Goal: Information Seeking & Learning: Learn about a topic

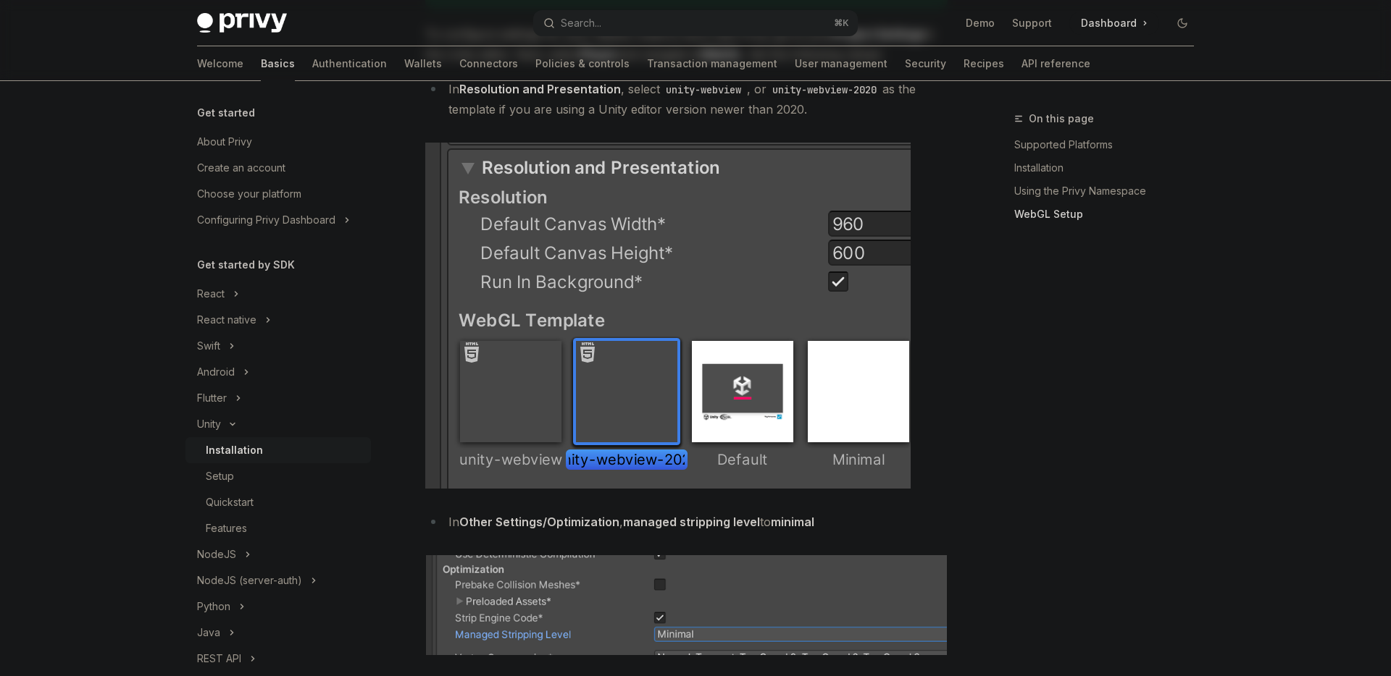
scroll to position [1790, 0]
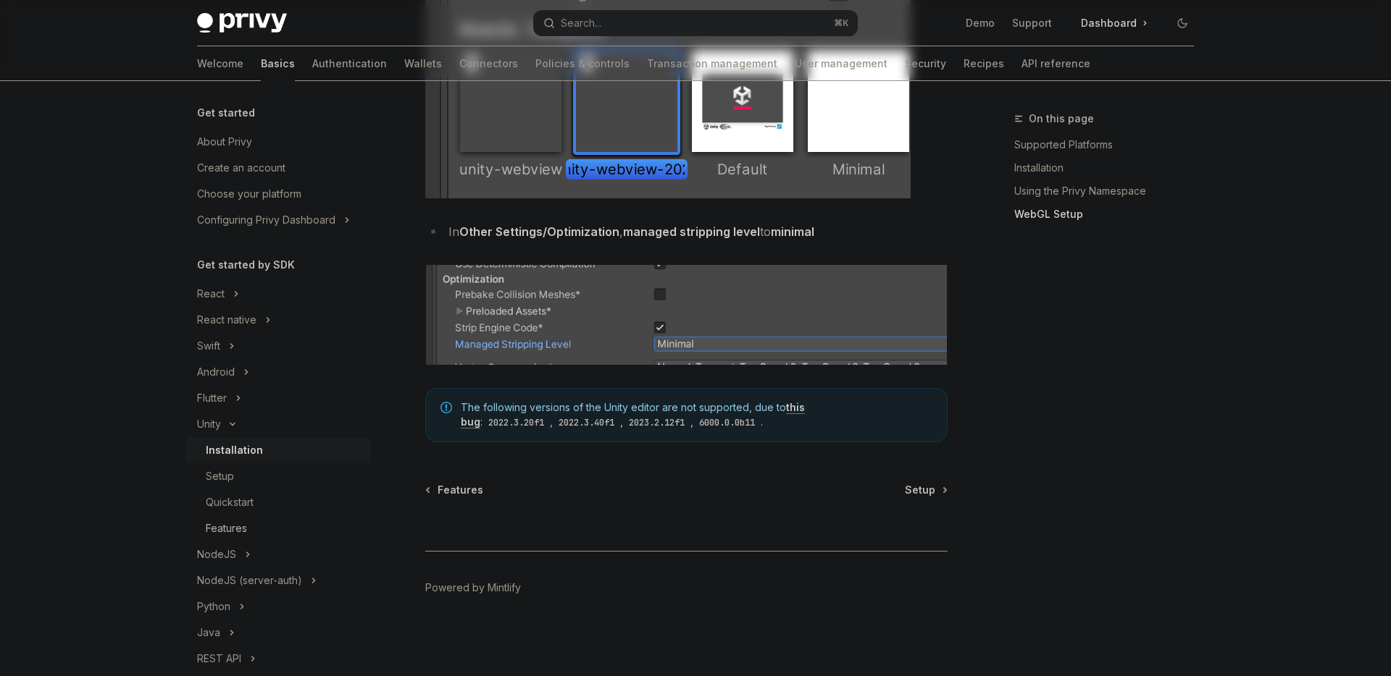
click at [230, 518] on link "Features" at bounding box center [277, 529] width 185 height 26
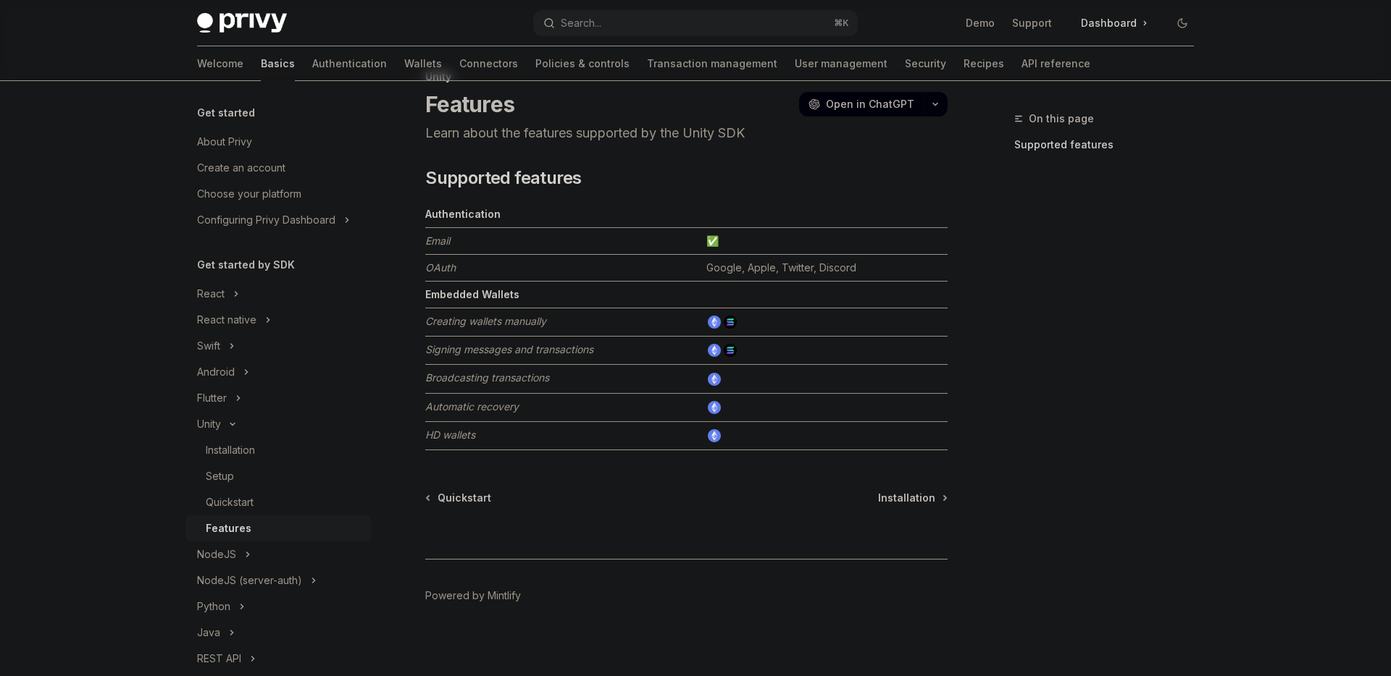
scroll to position [50, 0]
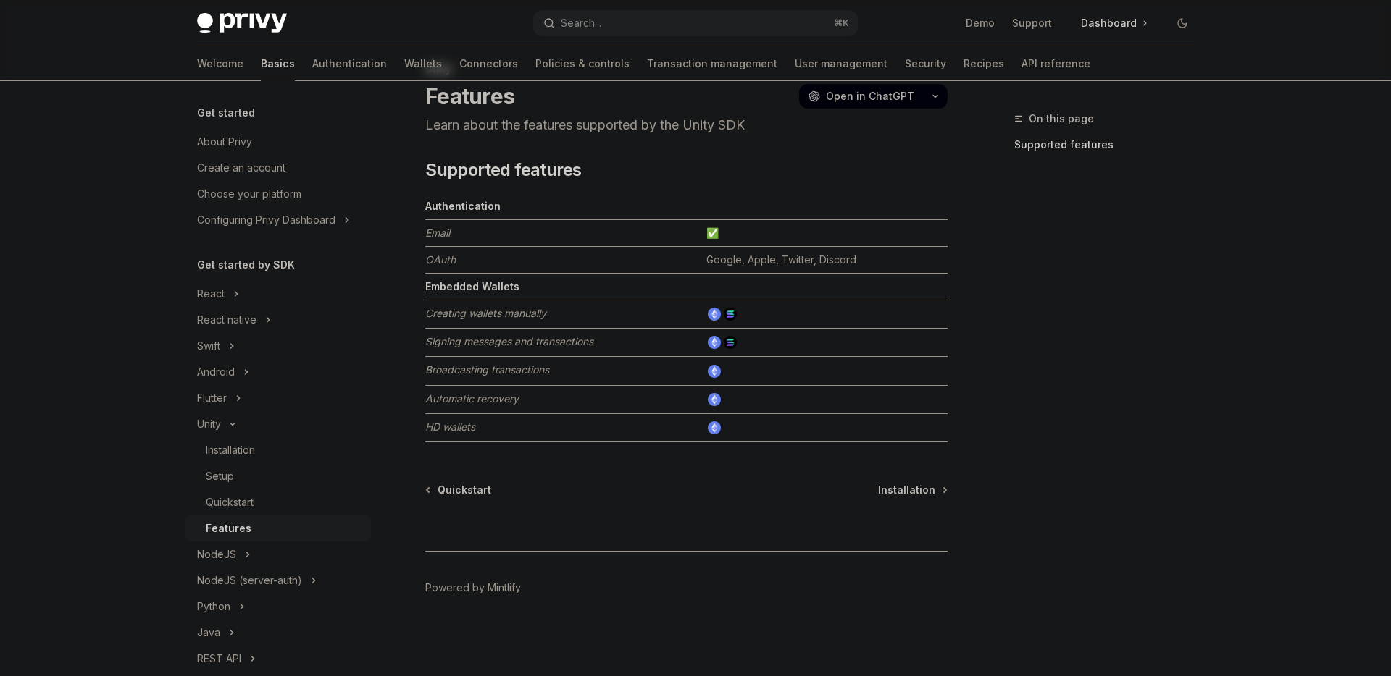
click at [654, 327] on td "Creating wallets manually" at bounding box center [562, 315] width 275 height 28
click at [676, 313] on td "Creating wallets manually" at bounding box center [562, 315] width 275 height 28
click at [240, 390] on icon "Toggle Flutter section" at bounding box center [238, 398] width 6 height 17
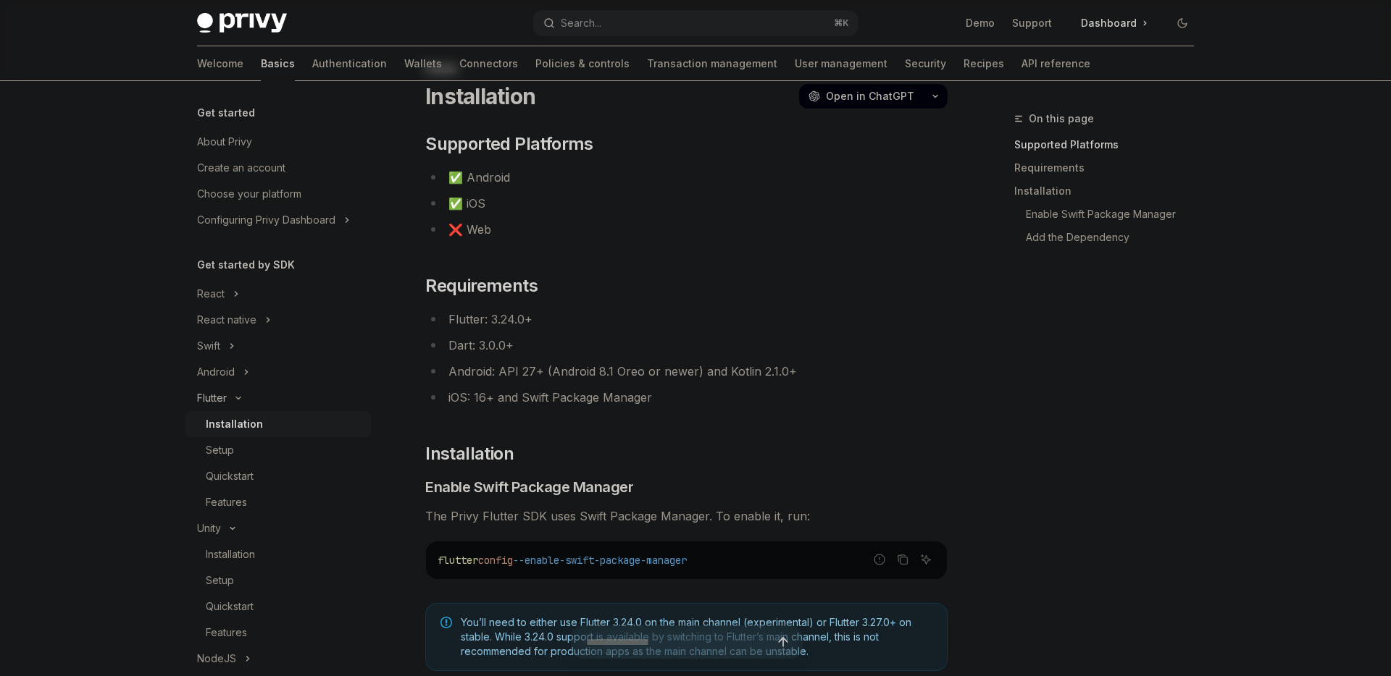
scroll to position [91, 0]
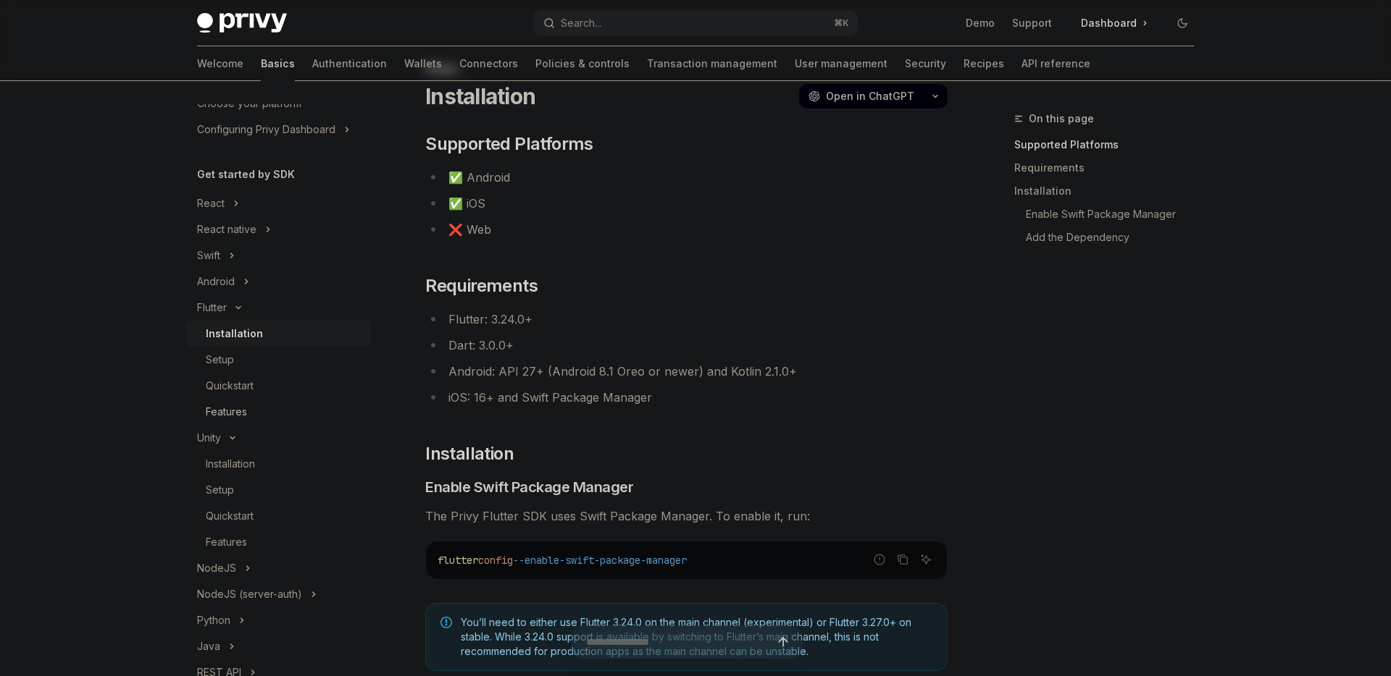
click at [246, 409] on div "Features" at bounding box center [226, 411] width 41 height 17
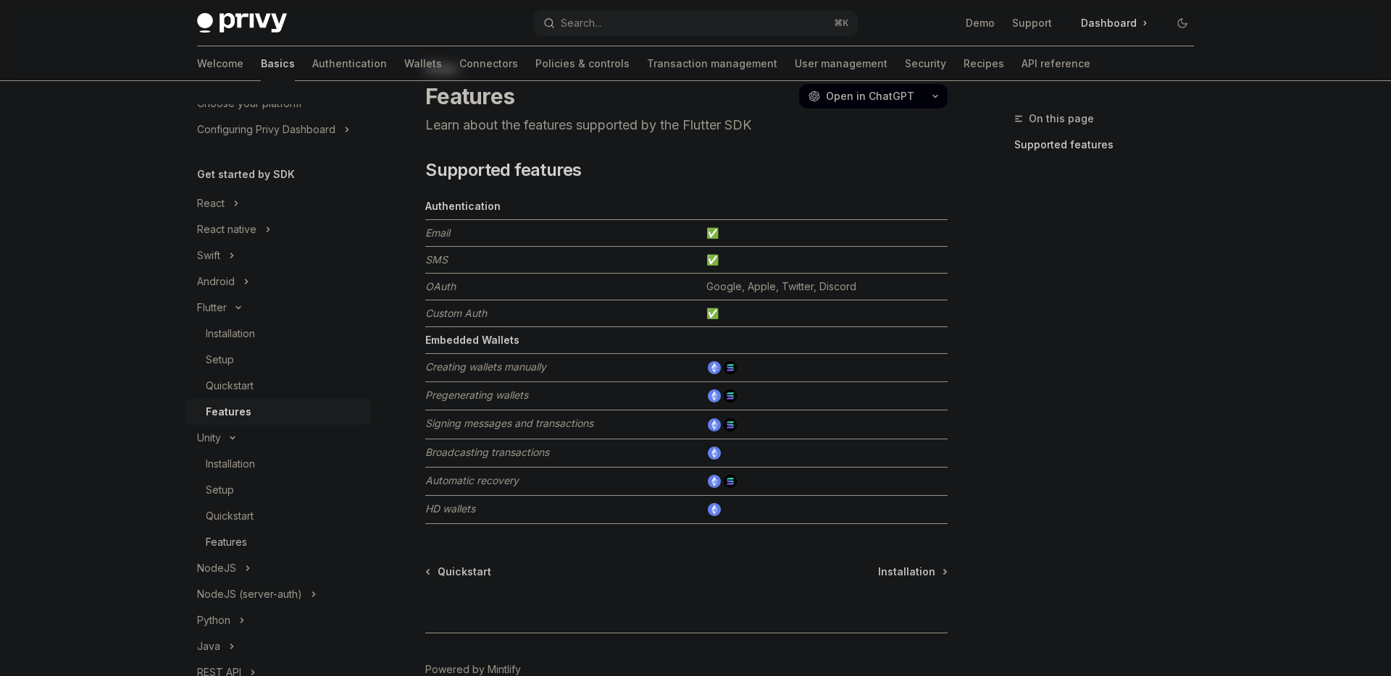
click at [233, 545] on div "Features" at bounding box center [226, 542] width 41 height 17
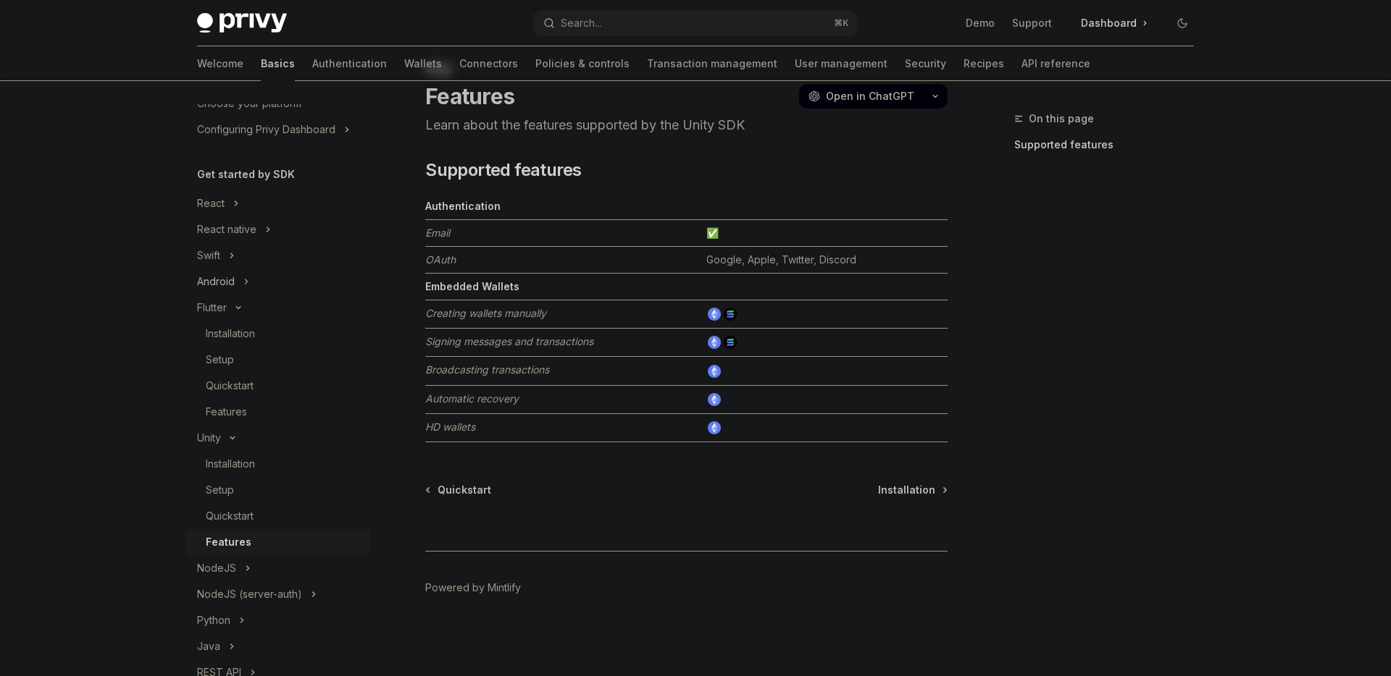
click at [223, 280] on div "Android" at bounding box center [216, 281] width 38 height 17
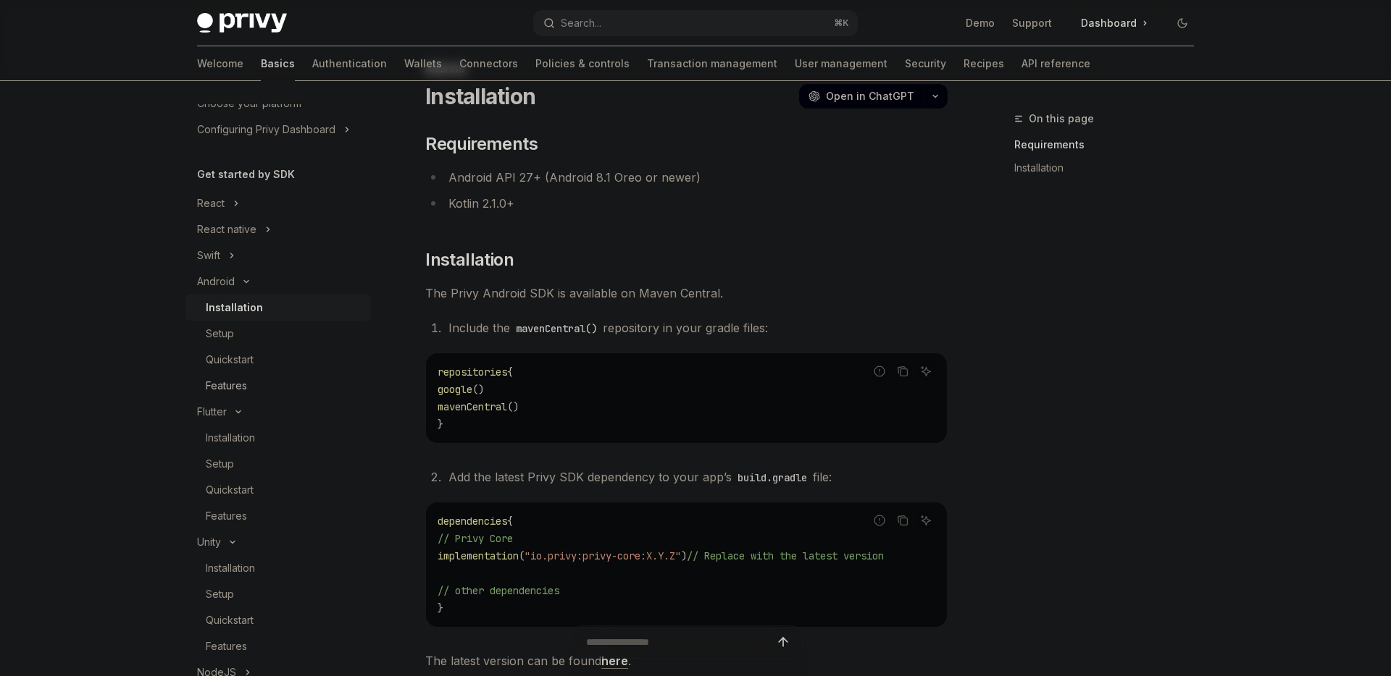
click at [230, 384] on div "Features" at bounding box center [226, 385] width 41 height 17
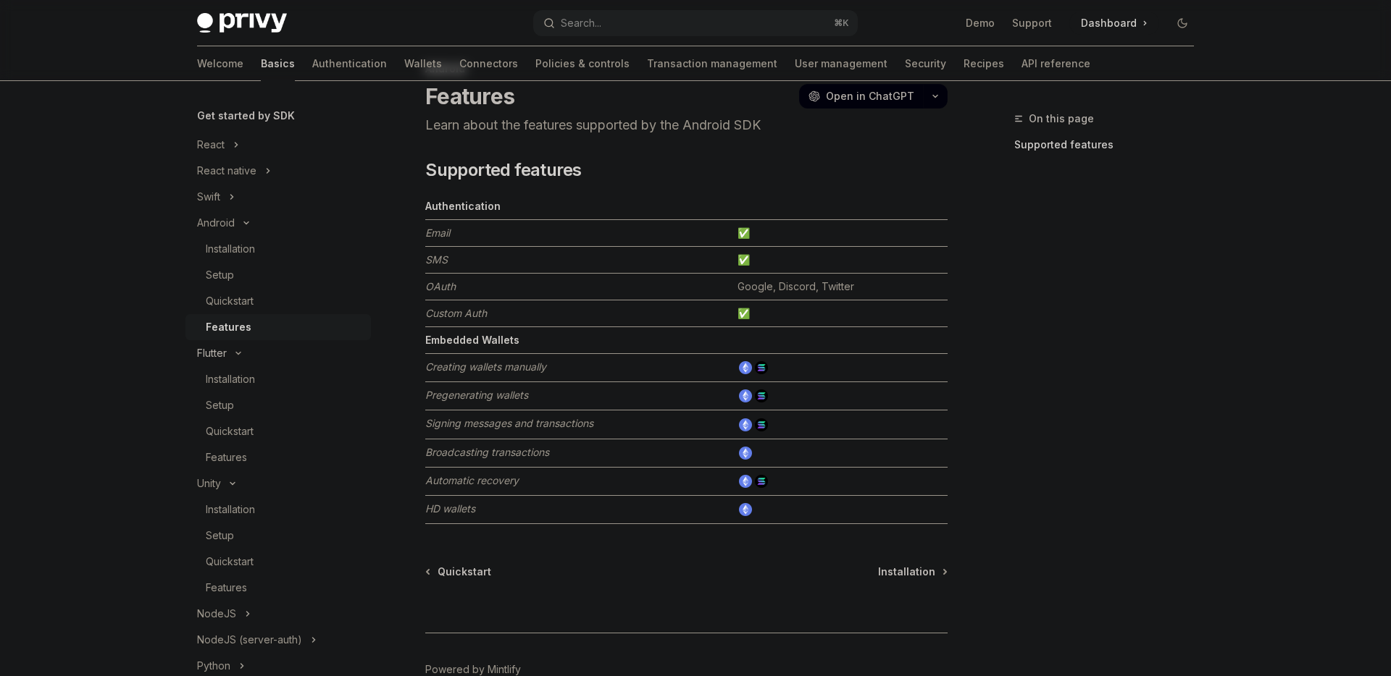
scroll to position [164, 0]
click at [238, 574] on div "Features" at bounding box center [226, 573] width 41 height 17
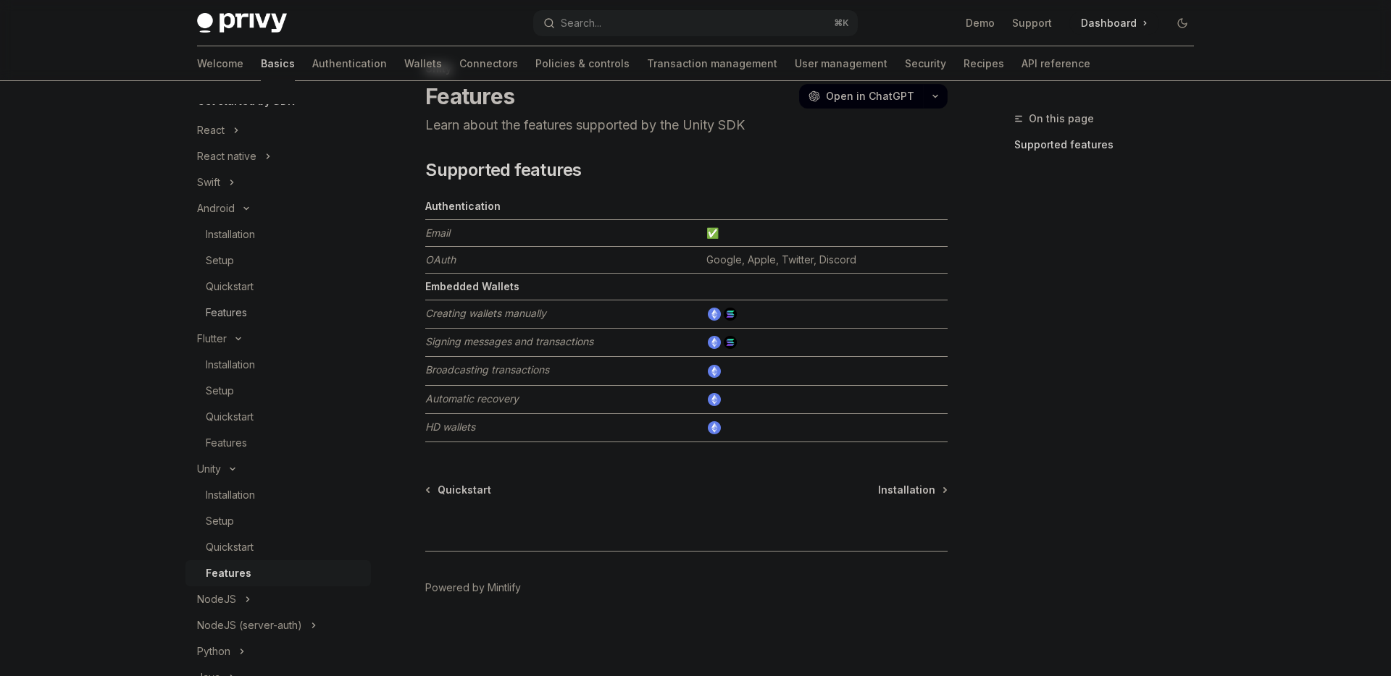
click at [235, 315] on div "Features" at bounding box center [226, 312] width 41 height 17
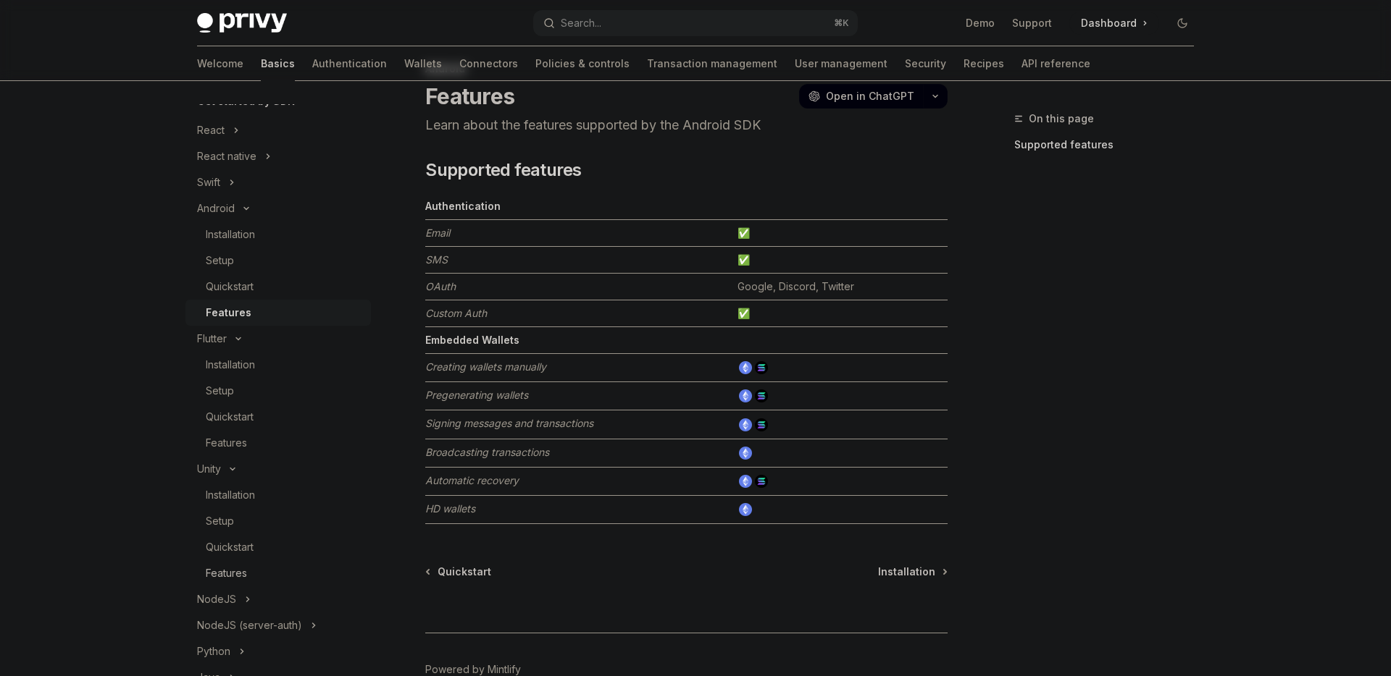
click at [225, 569] on div "Features" at bounding box center [226, 573] width 41 height 17
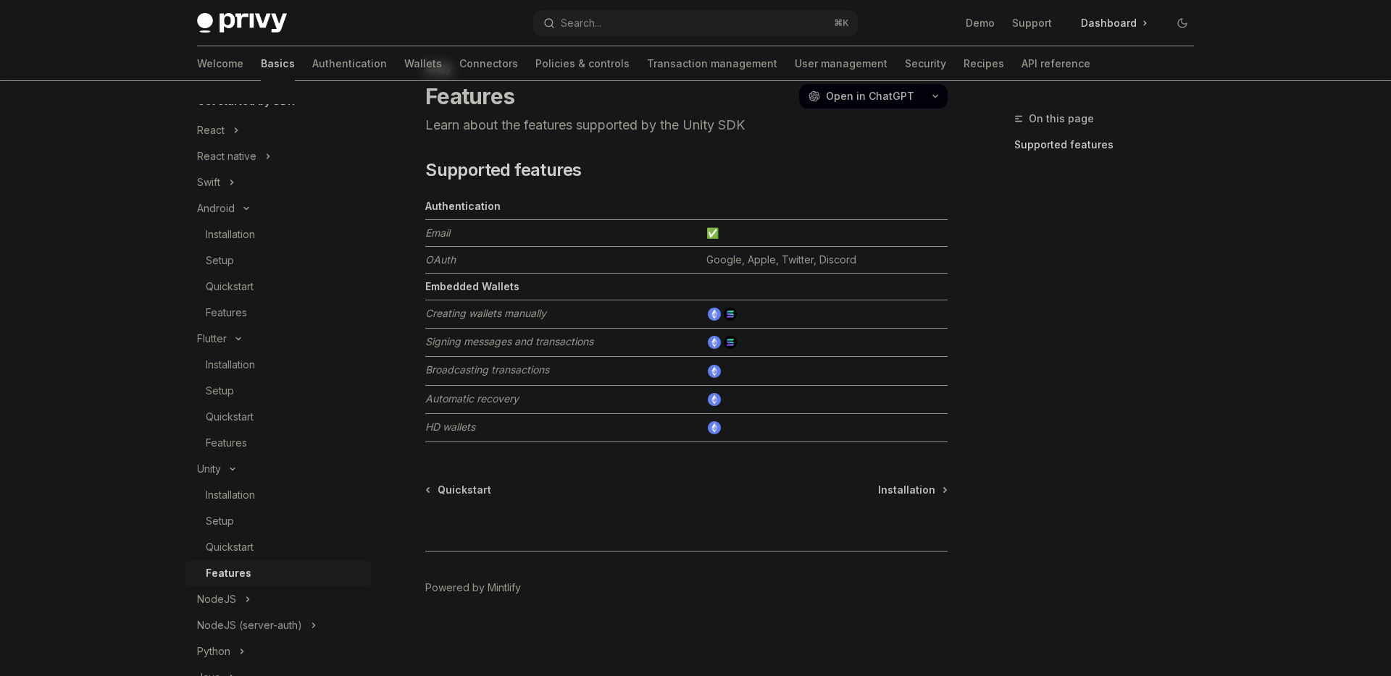
click at [717, 306] on td at bounding box center [823, 315] width 247 height 28
click at [718, 313] on img at bounding box center [714, 314] width 13 height 13
click at [726, 314] on img at bounding box center [730, 314] width 13 height 13
click at [739, 309] on td at bounding box center [823, 315] width 247 height 28
click at [716, 399] on img at bounding box center [714, 399] width 13 height 13
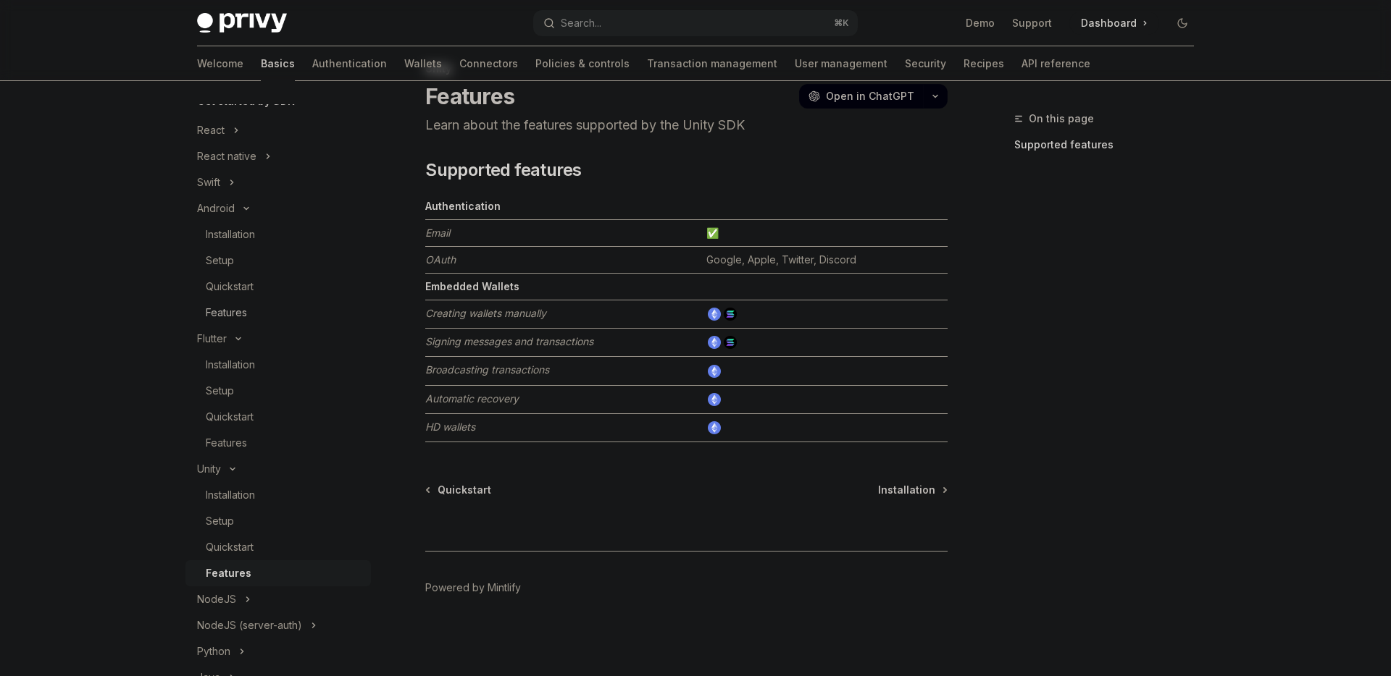
click at [226, 317] on div "Features" at bounding box center [226, 312] width 41 height 17
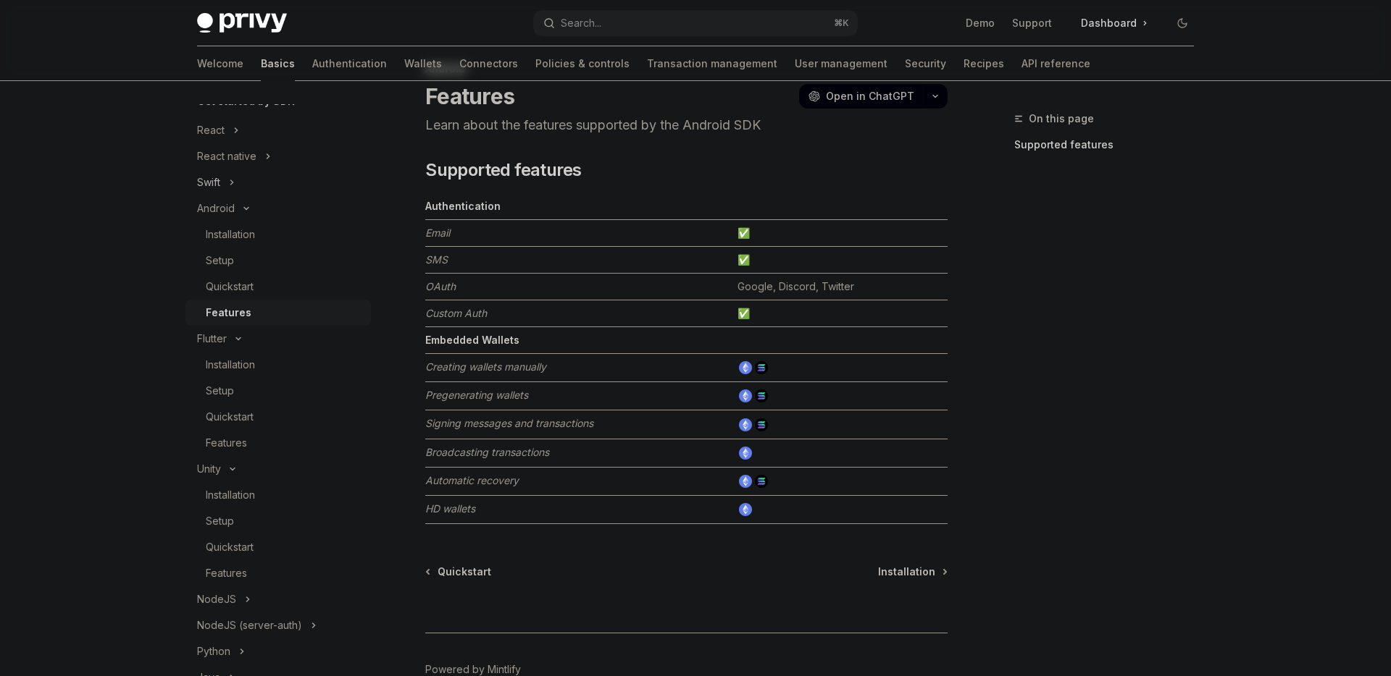
click at [232, 185] on icon "Toggle Swift section" at bounding box center [232, 182] width 6 height 17
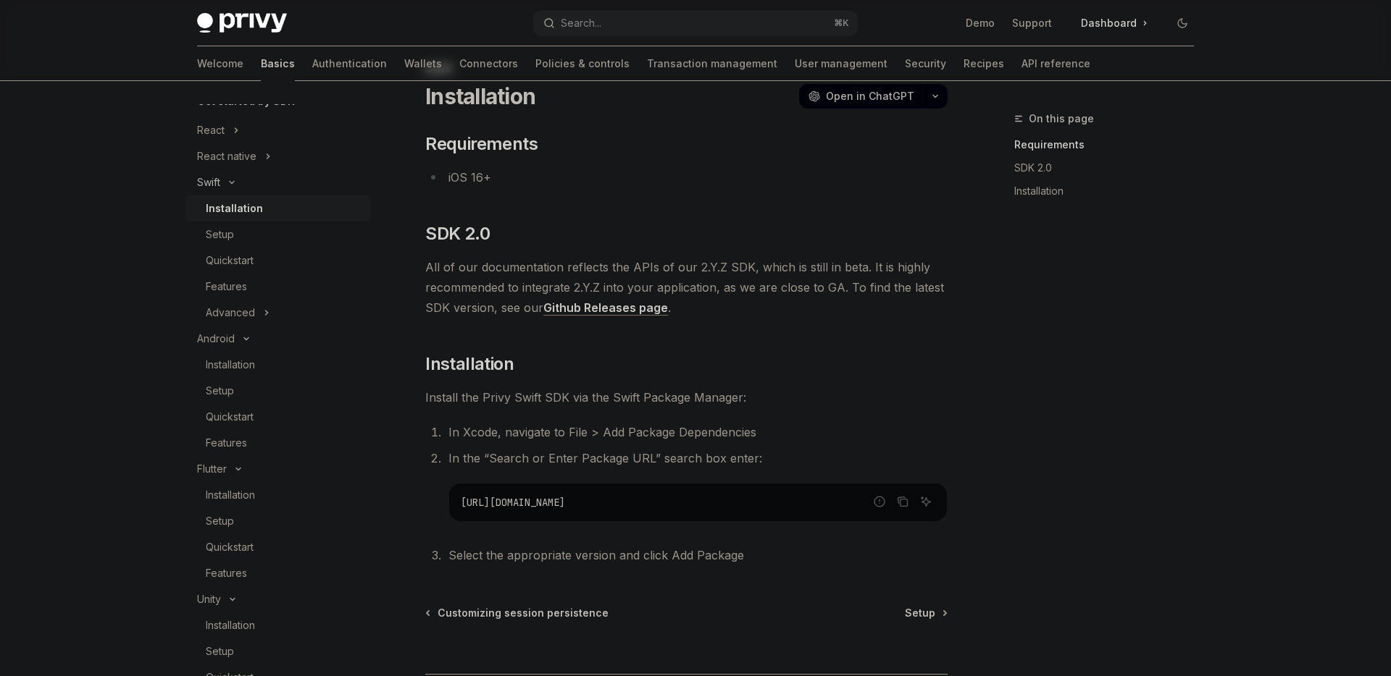
click at [232, 185] on icon "Toggle Swift section" at bounding box center [231, 183] width 17 height 6
click at [241, 201] on button "Android" at bounding box center [277, 209] width 185 height 26
click at [235, 233] on icon "Toggle Flutter section" at bounding box center [238, 235] width 17 height 6
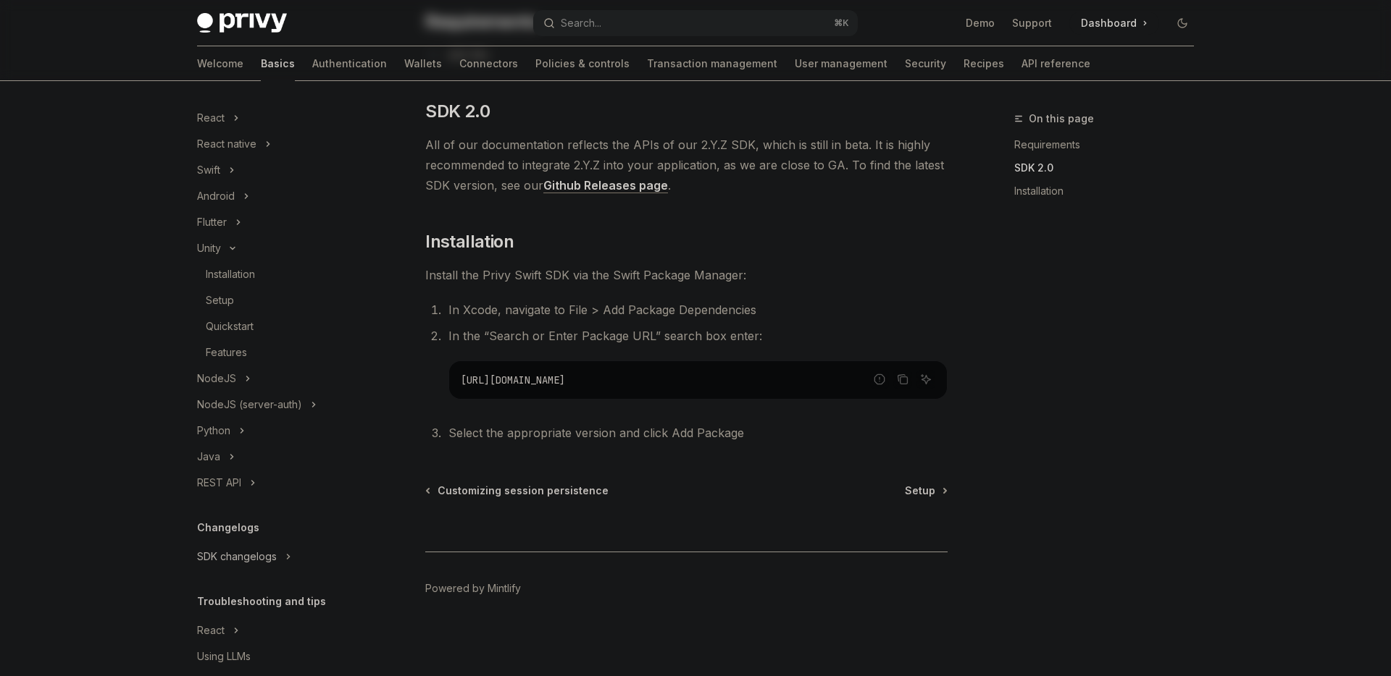
scroll to position [122, 0]
click at [232, 303] on icon "Toggle Unity section" at bounding box center [232, 303] width 17 height 6
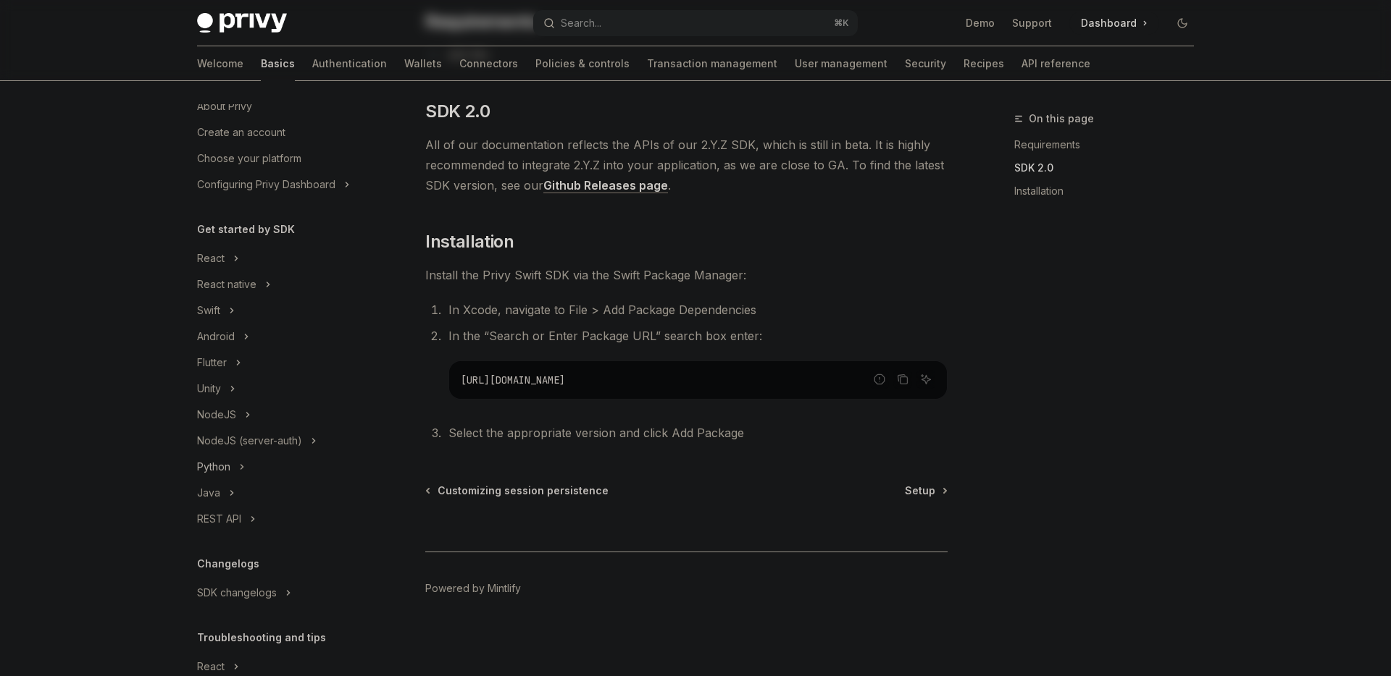
scroll to position [20, 0]
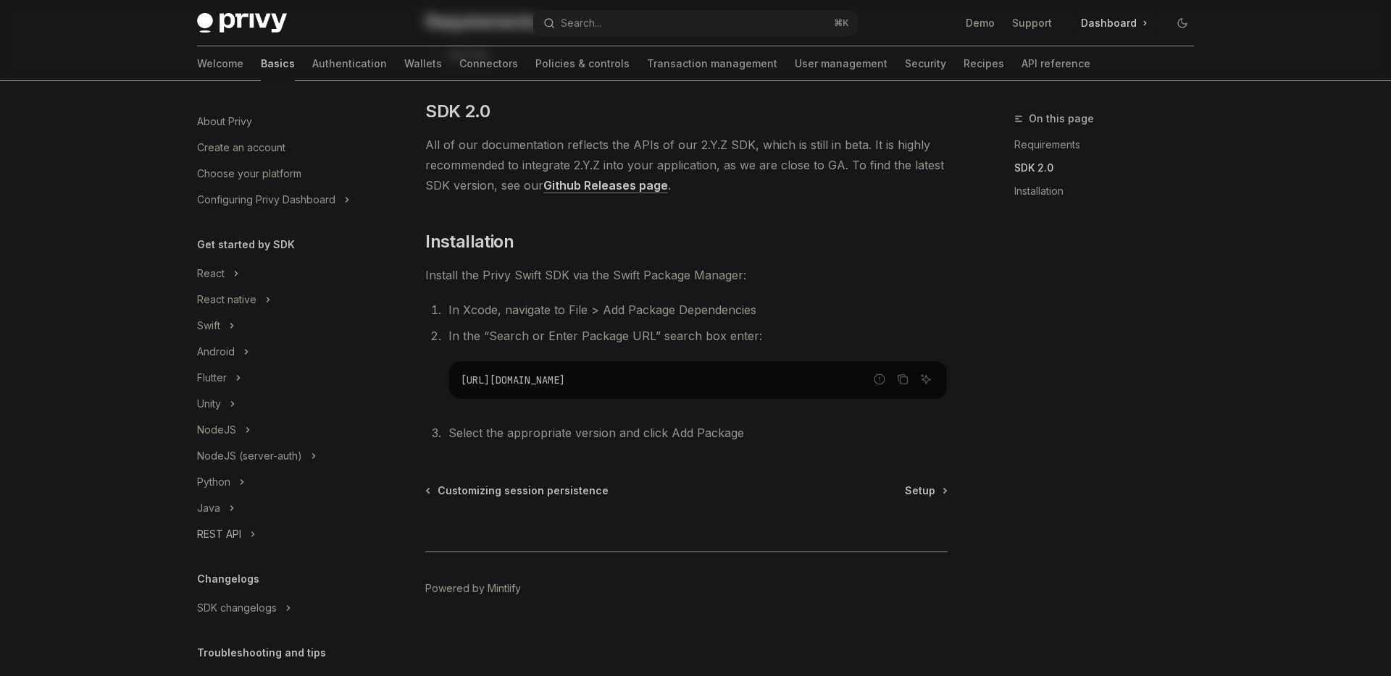
click at [253, 532] on icon "Toggle REST API section" at bounding box center [253, 534] width 6 height 17
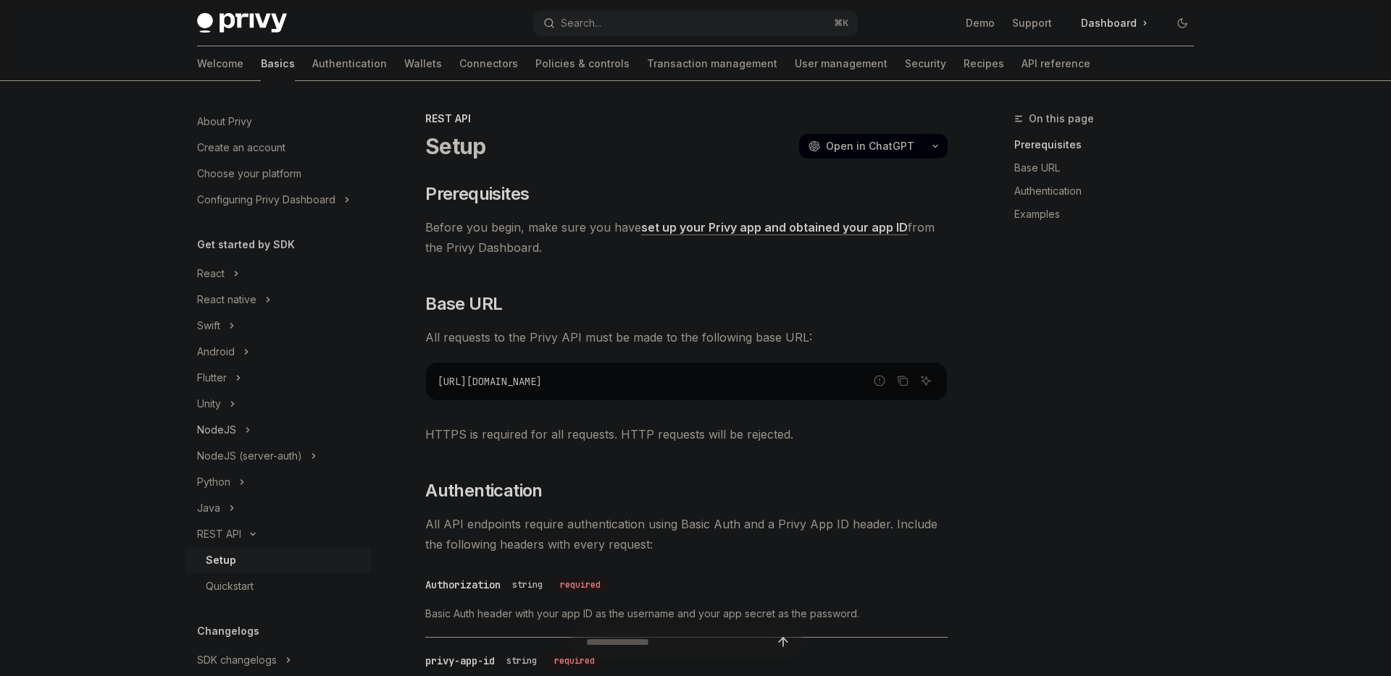
scroll to position [114, 0]
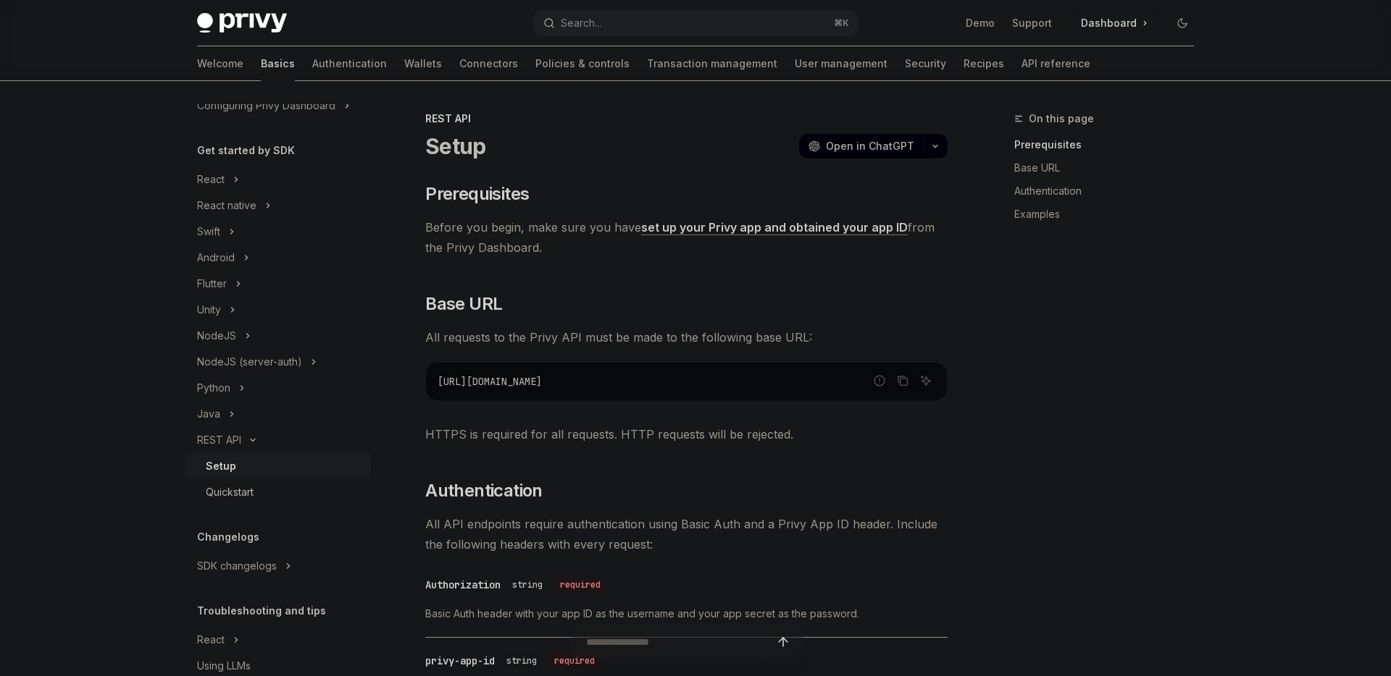
click at [245, 492] on div "Quickstart" at bounding box center [230, 492] width 48 height 17
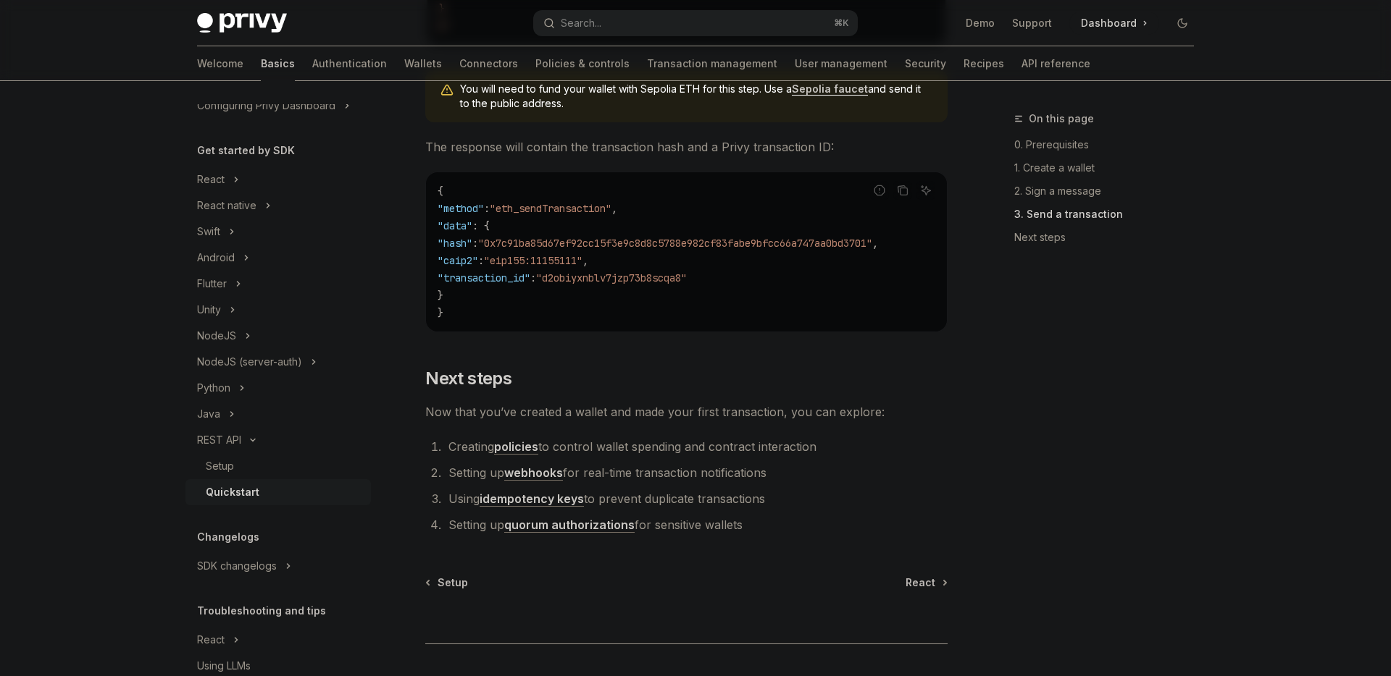
scroll to position [1898, 0]
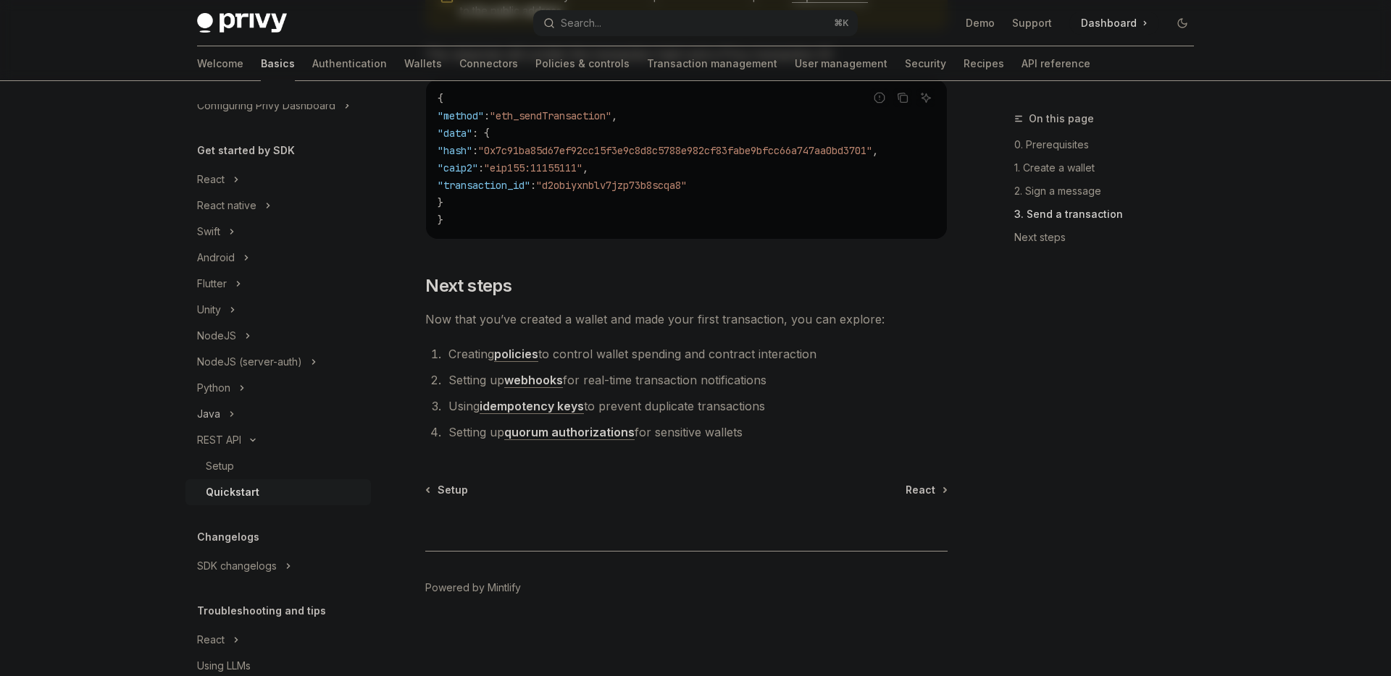
click at [230, 413] on icon "Toggle Java section" at bounding box center [232, 414] width 6 height 17
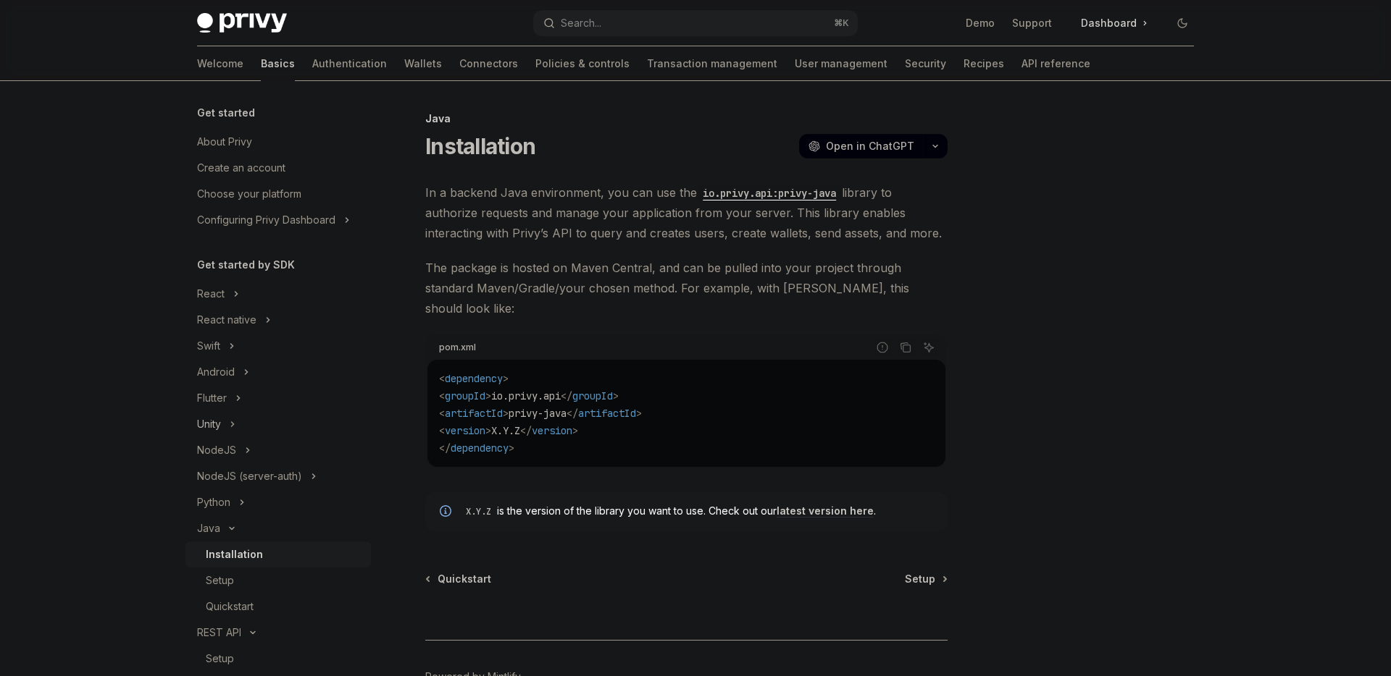
click at [238, 424] on button "Unity" at bounding box center [277, 424] width 185 height 26
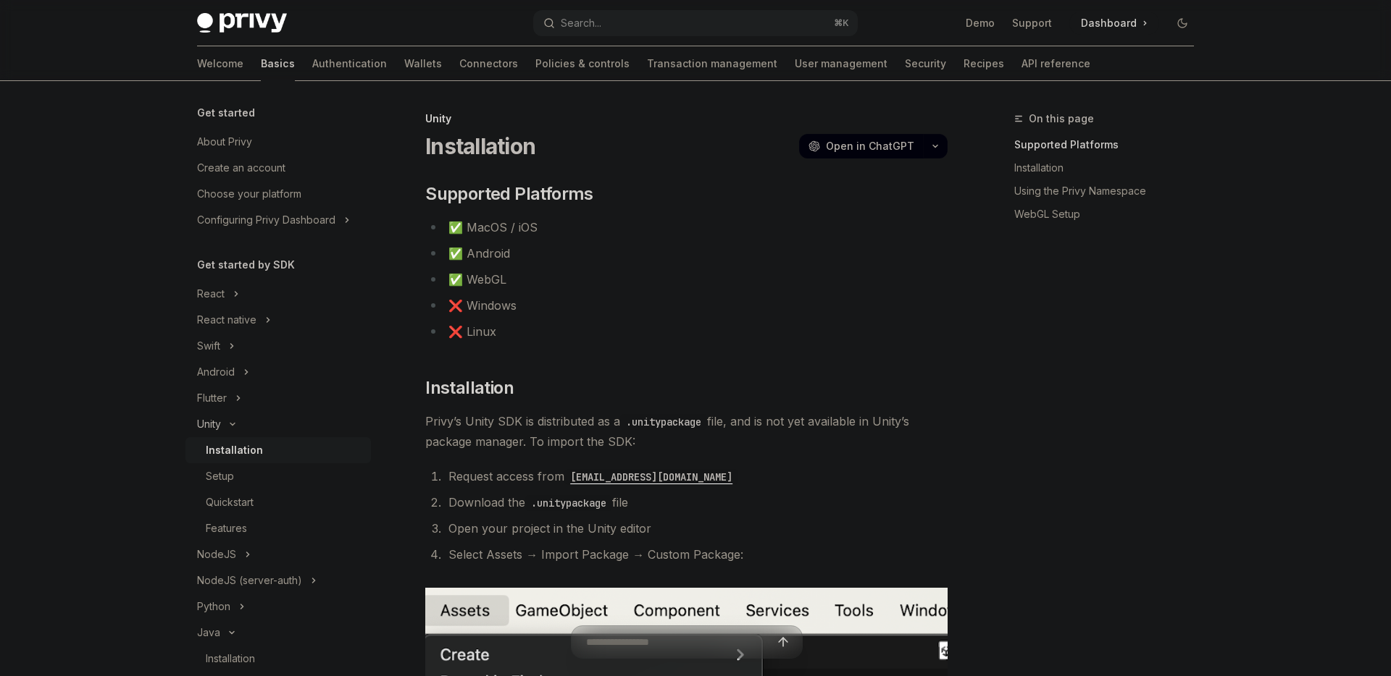
click at [237, 426] on icon "Toggle Unity section" at bounding box center [232, 424] width 17 height 6
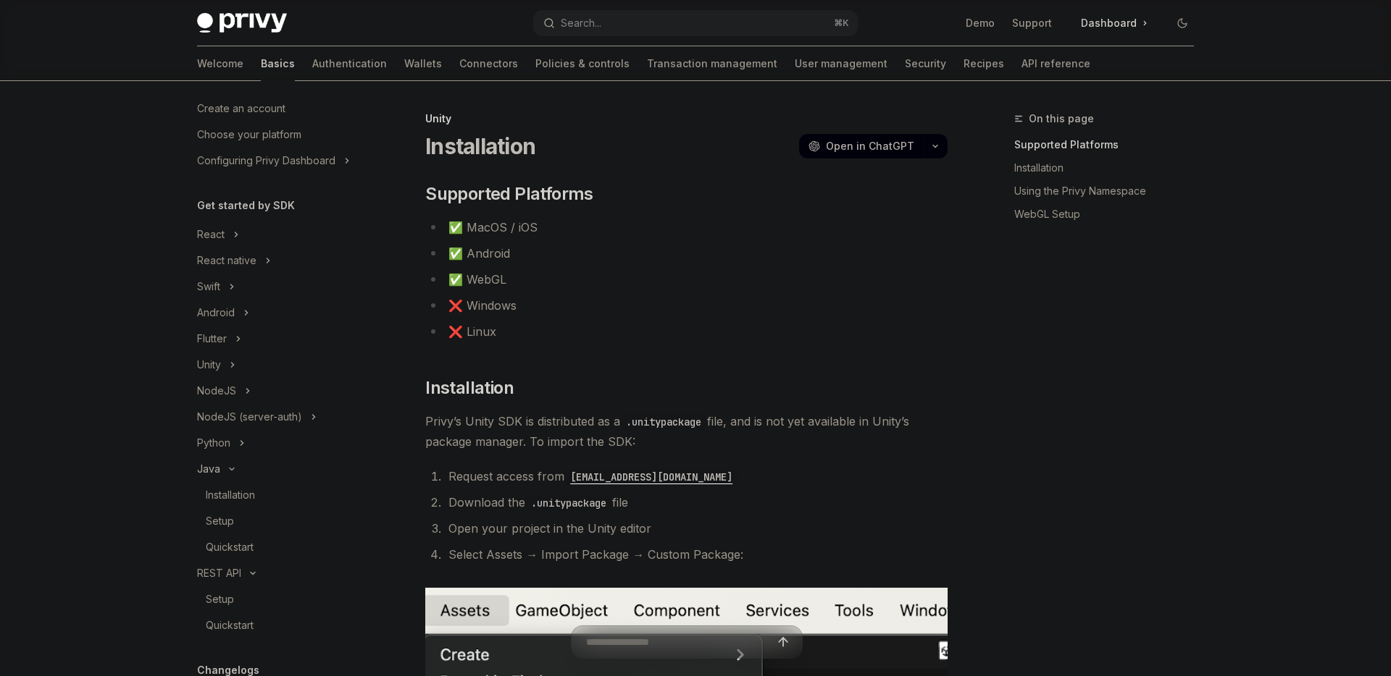
click at [237, 470] on icon "Toggle Java section" at bounding box center [231, 469] width 17 height 6
click at [252, 495] on icon "Toggle REST API section" at bounding box center [253, 496] width 4 height 2
click at [245, 393] on icon "Toggle NodeJS section" at bounding box center [248, 390] width 6 height 17
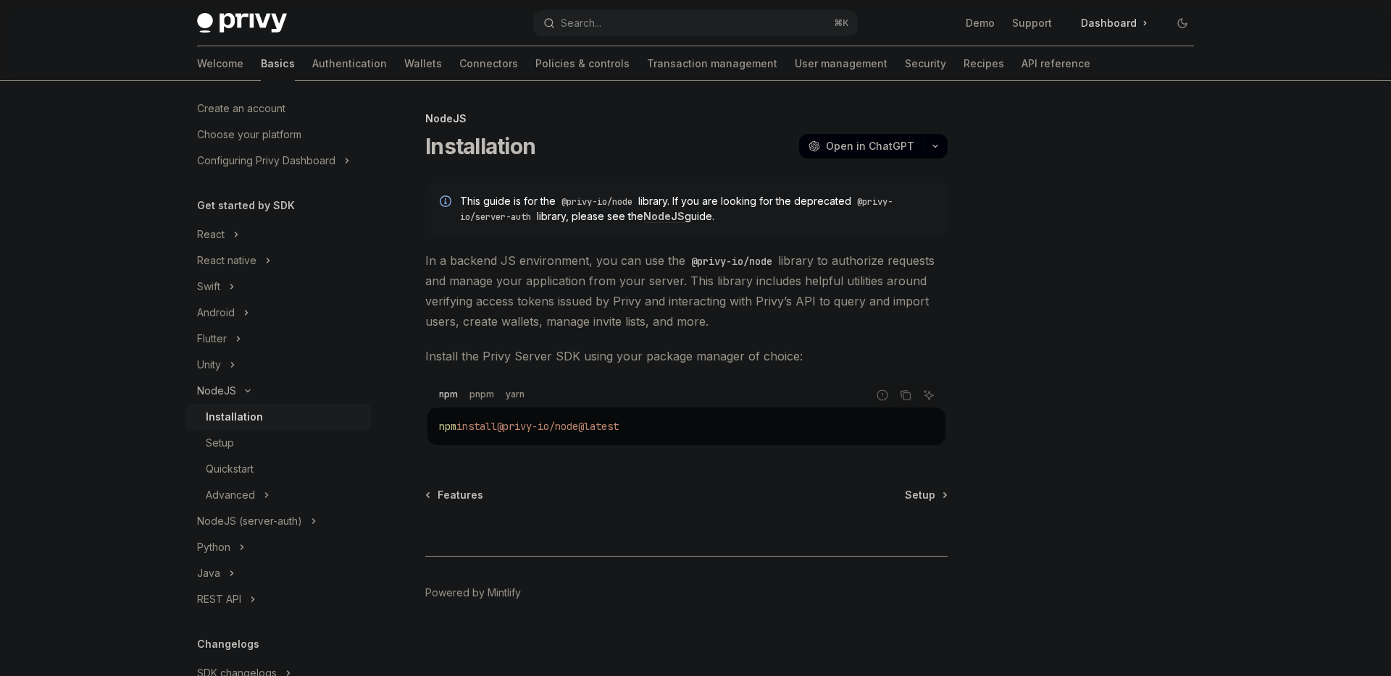
click at [249, 394] on button "NodeJS" at bounding box center [277, 391] width 185 height 26
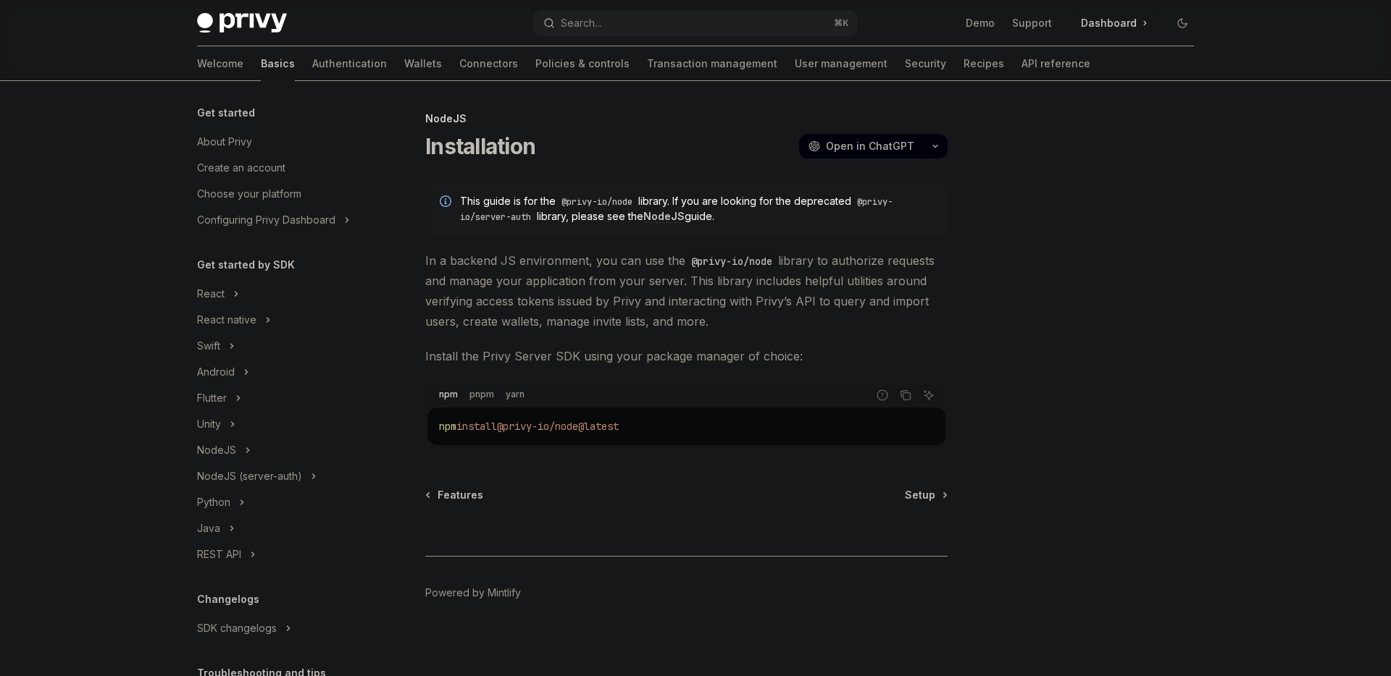
scroll to position [120, 0]
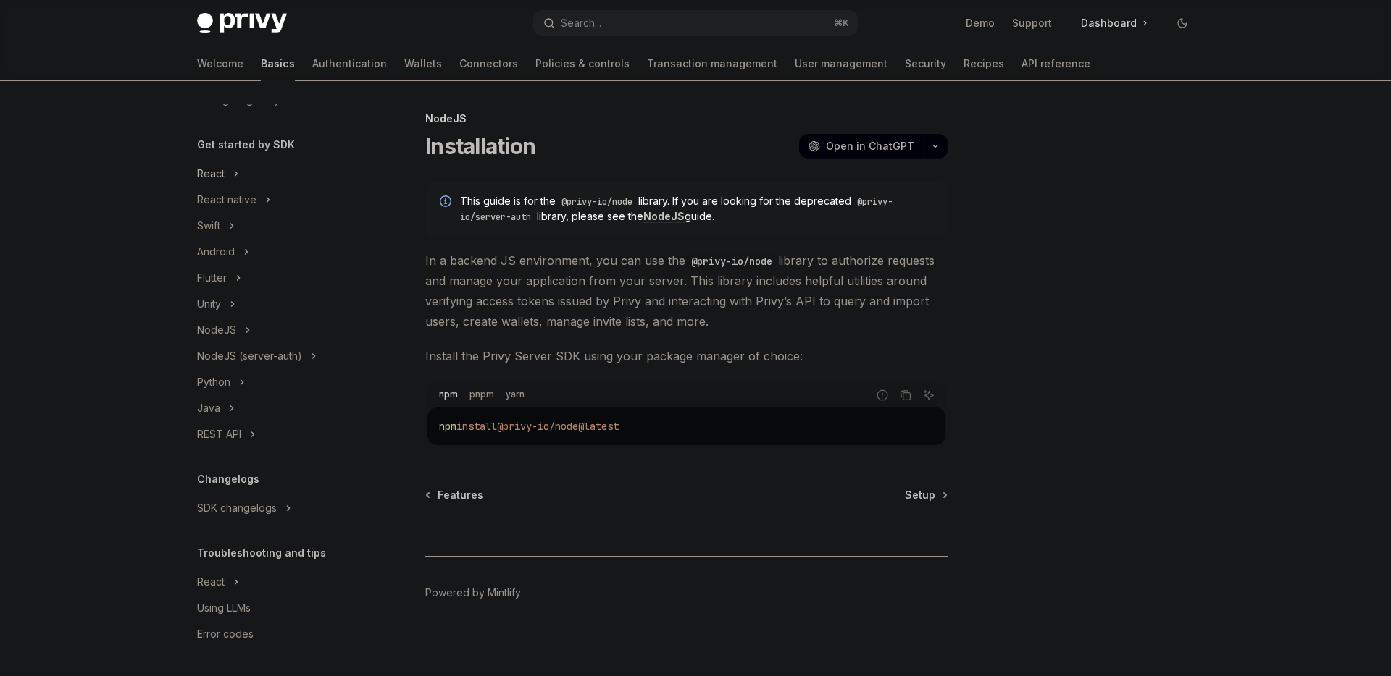
click at [243, 177] on button "React" at bounding box center [277, 174] width 185 height 26
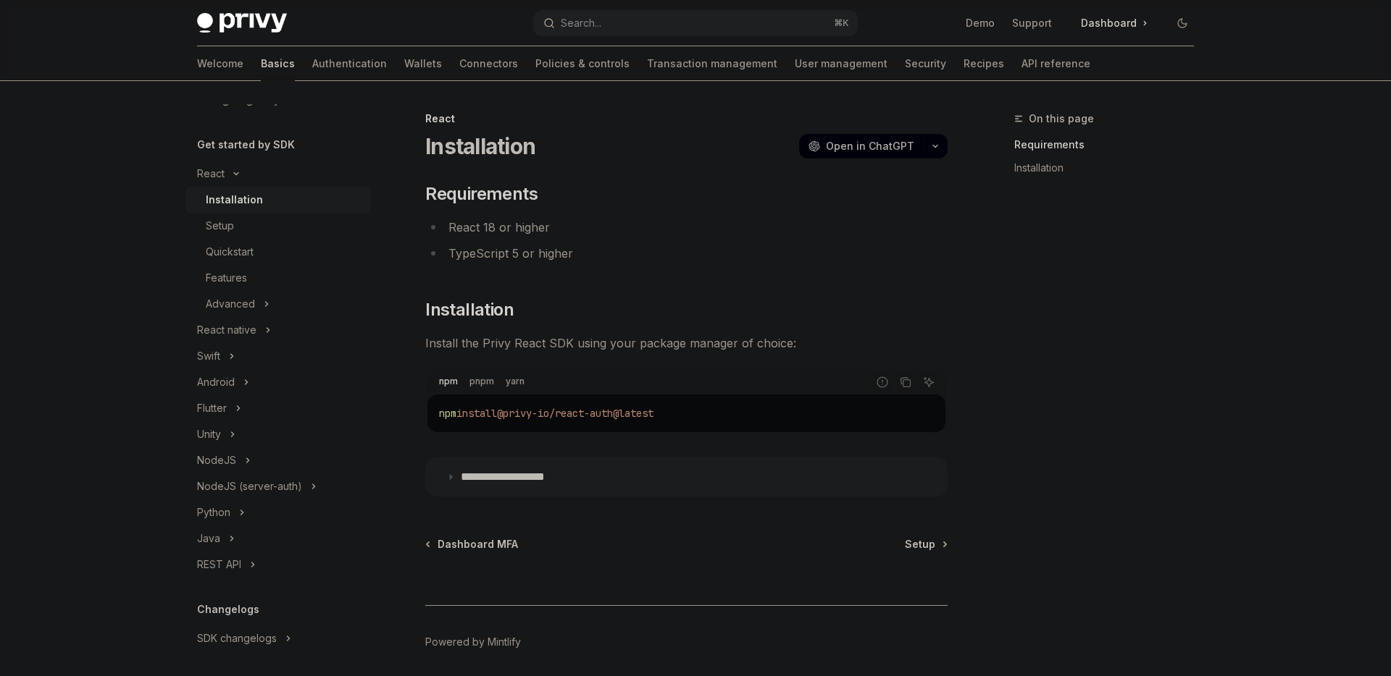
scroll to position [38, 0]
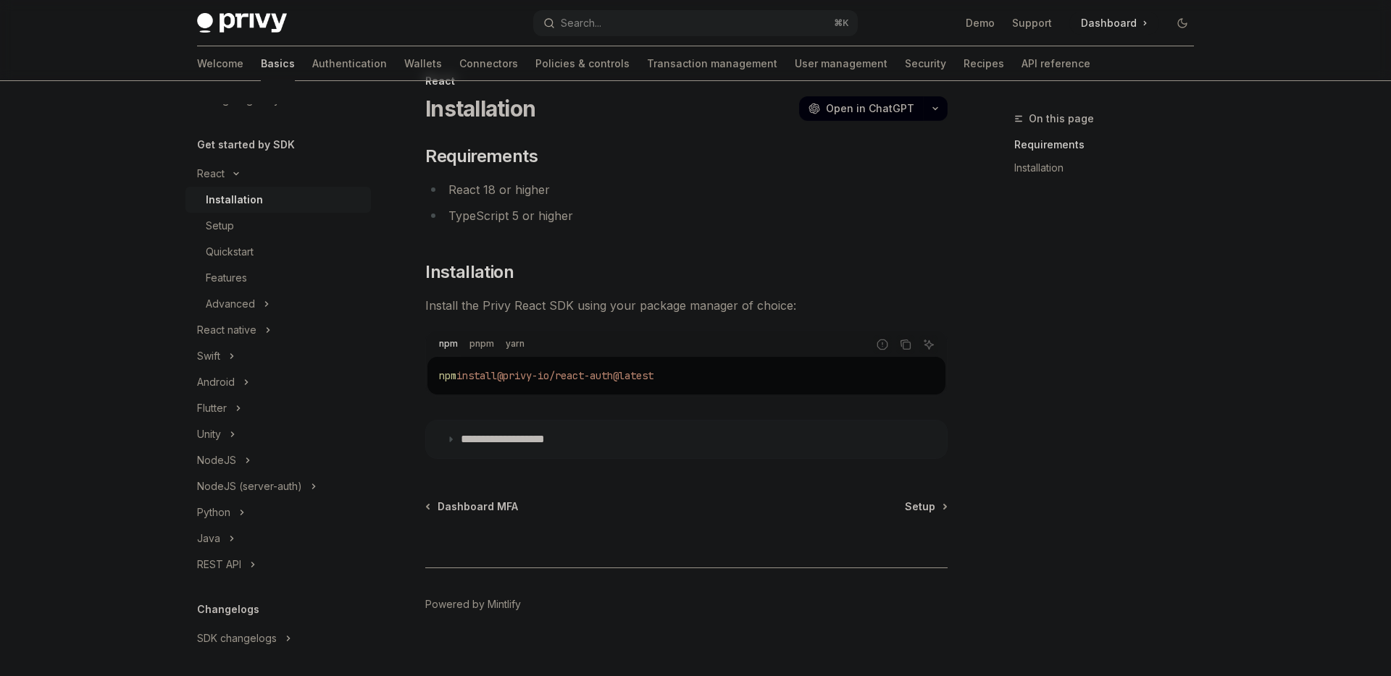
click at [482, 437] on p "**********" at bounding box center [520, 439] width 119 height 14
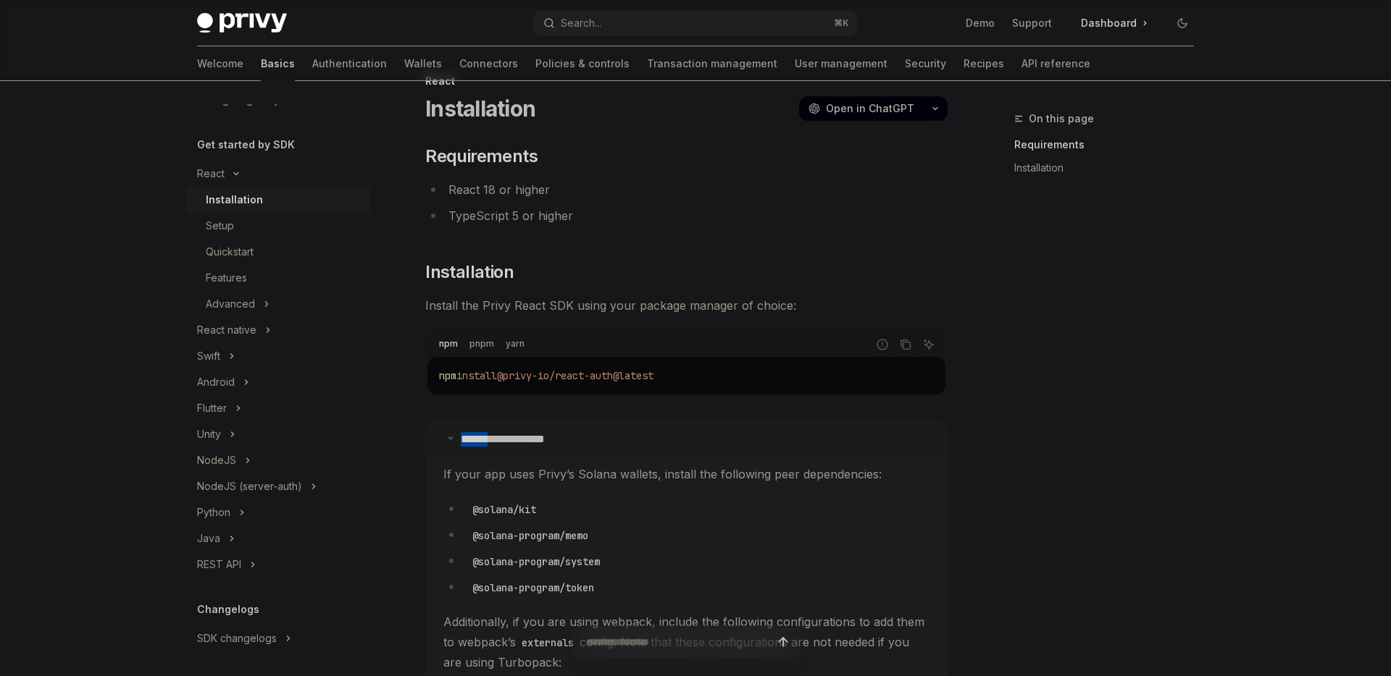
click at [482, 437] on p "**********" at bounding box center [520, 439] width 119 height 14
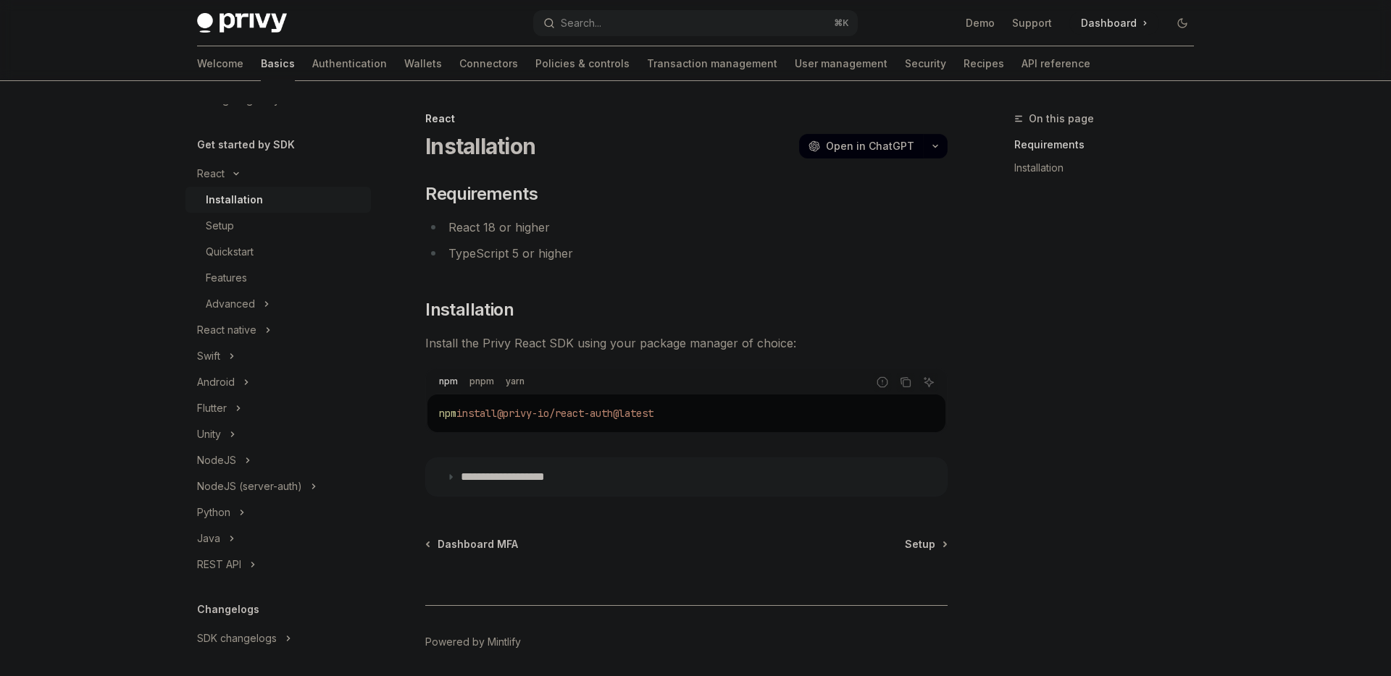
click at [999, 281] on div "On this page Requirements Installation" at bounding box center [1095, 393] width 220 height 566
click at [235, 176] on icon "Toggle React section" at bounding box center [235, 174] width 17 height 6
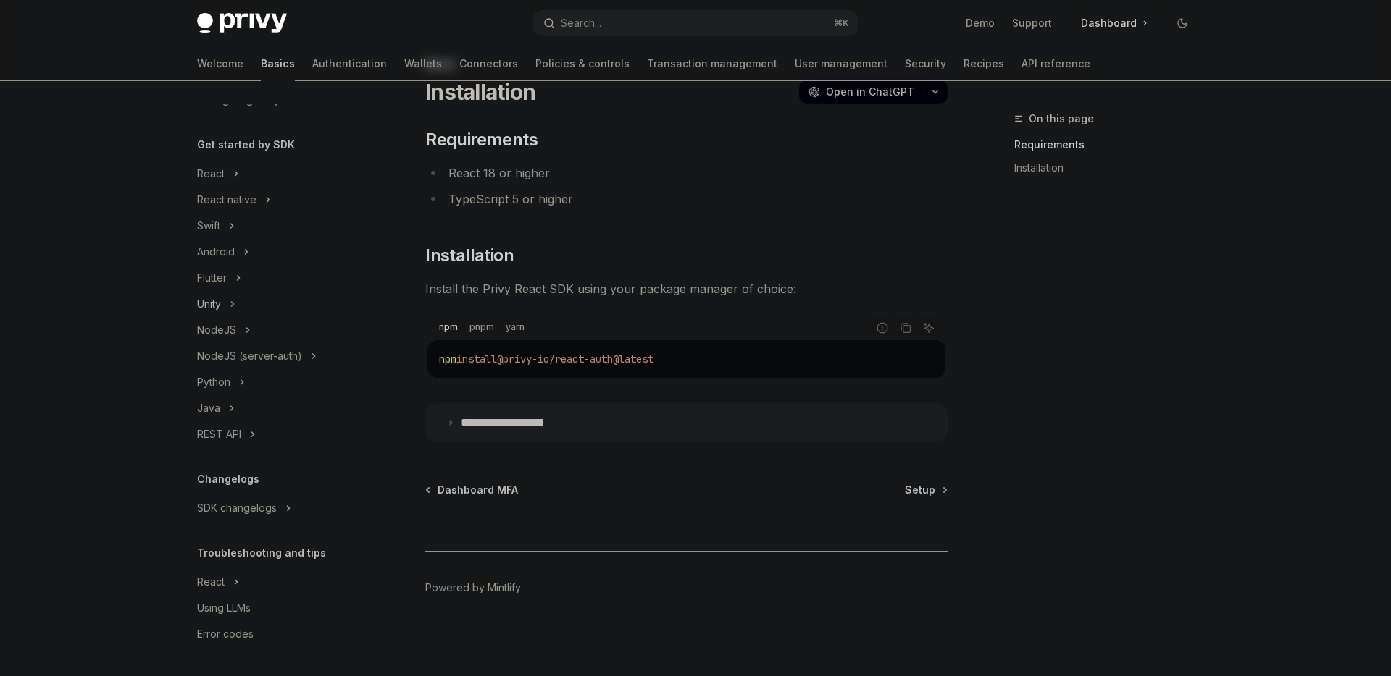
click at [234, 303] on icon "Toggle Unity section" at bounding box center [233, 304] width 2 height 4
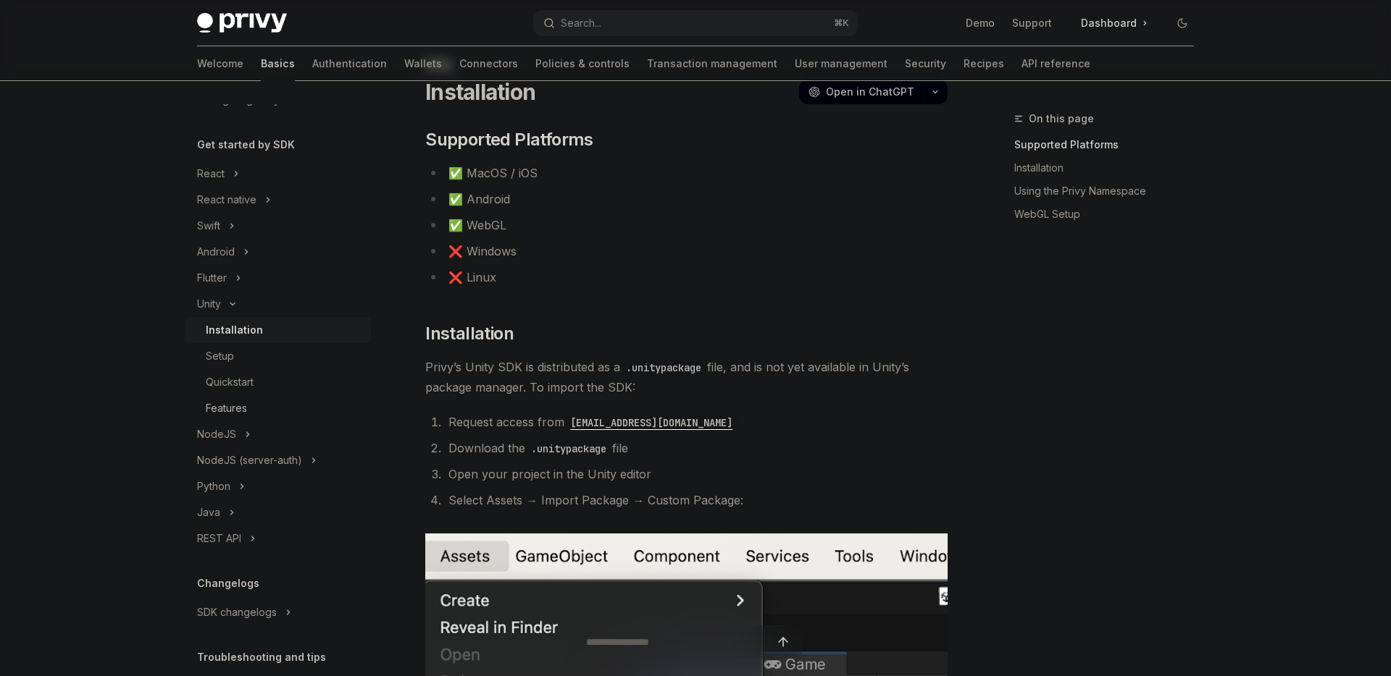
click at [227, 408] on div "Features" at bounding box center [226, 408] width 41 height 17
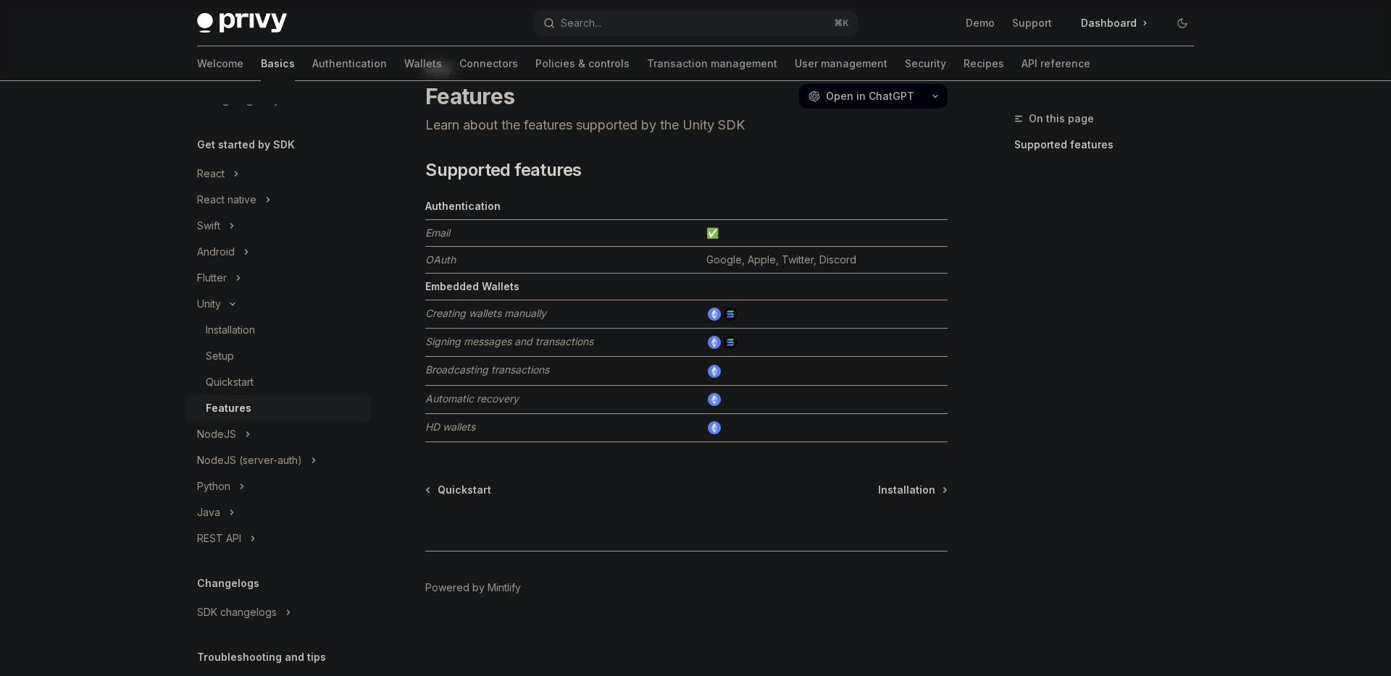
click at [739, 314] on td at bounding box center [823, 315] width 247 height 28
click at [731, 314] on img at bounding box center [730, 314] width 13 height 13
click at [224, 252] on div "Android" at bounding box center [216, 251] width 38 height 17
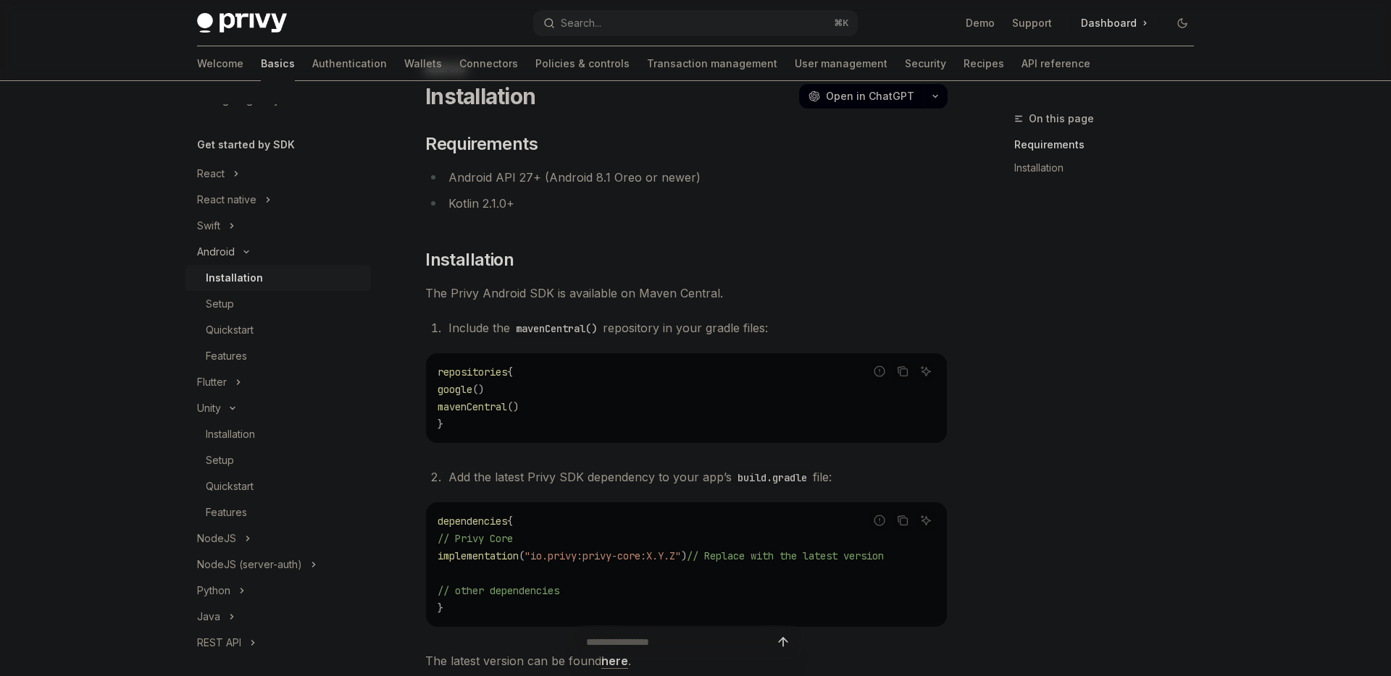
click at [224, 252] on div "Android" at bounding box center [216, 251] width 38 height 17
click at [224, 224] on button "Swift" at bounding box center [277, 226] width 185 height 26
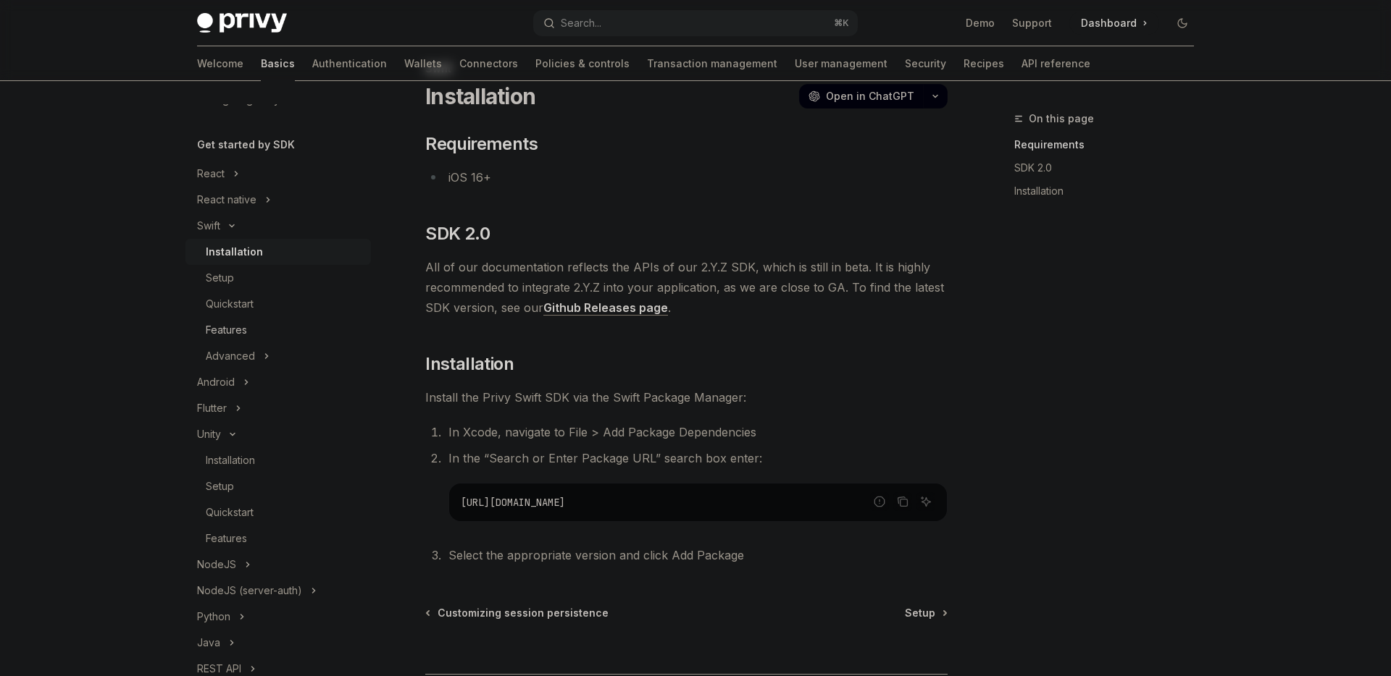
click at [236, 337] on div "Features" at bounding box center [226, 330] width 41 height 17
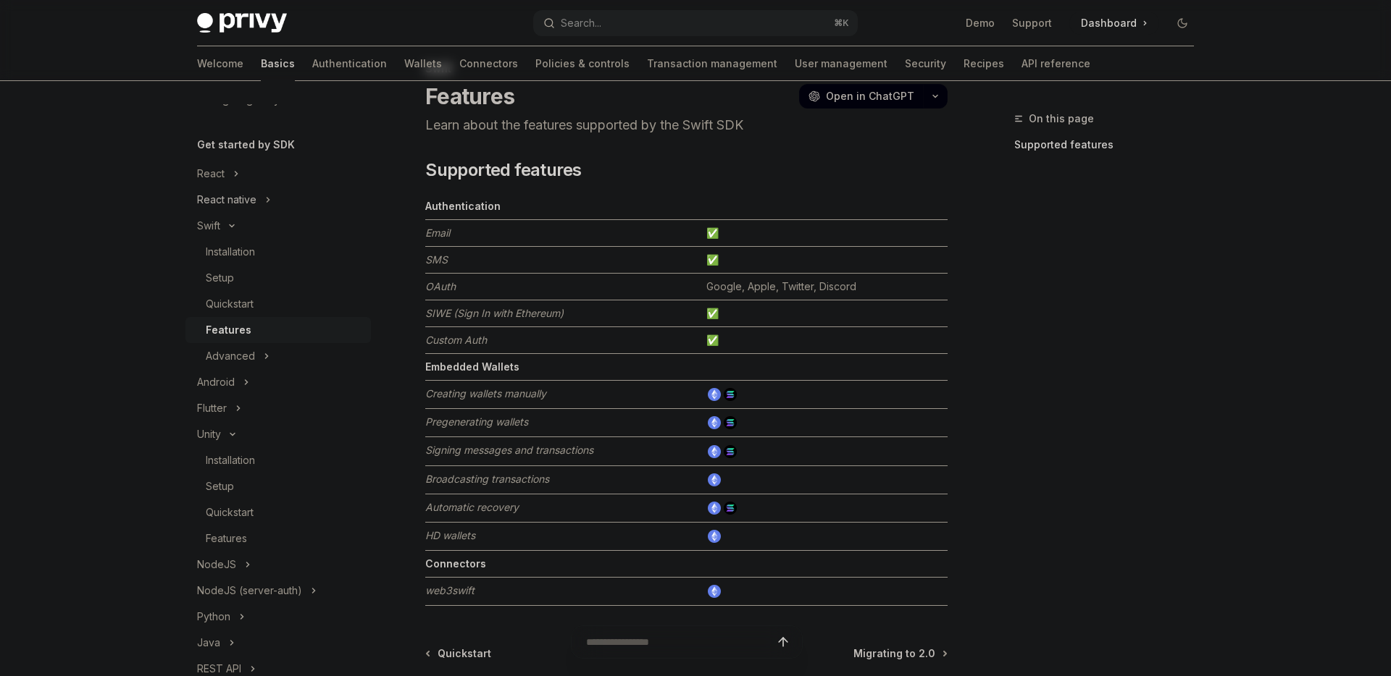
click at [260, 204] on button "React native" at bounding box center [277, 200] width 185 height 26
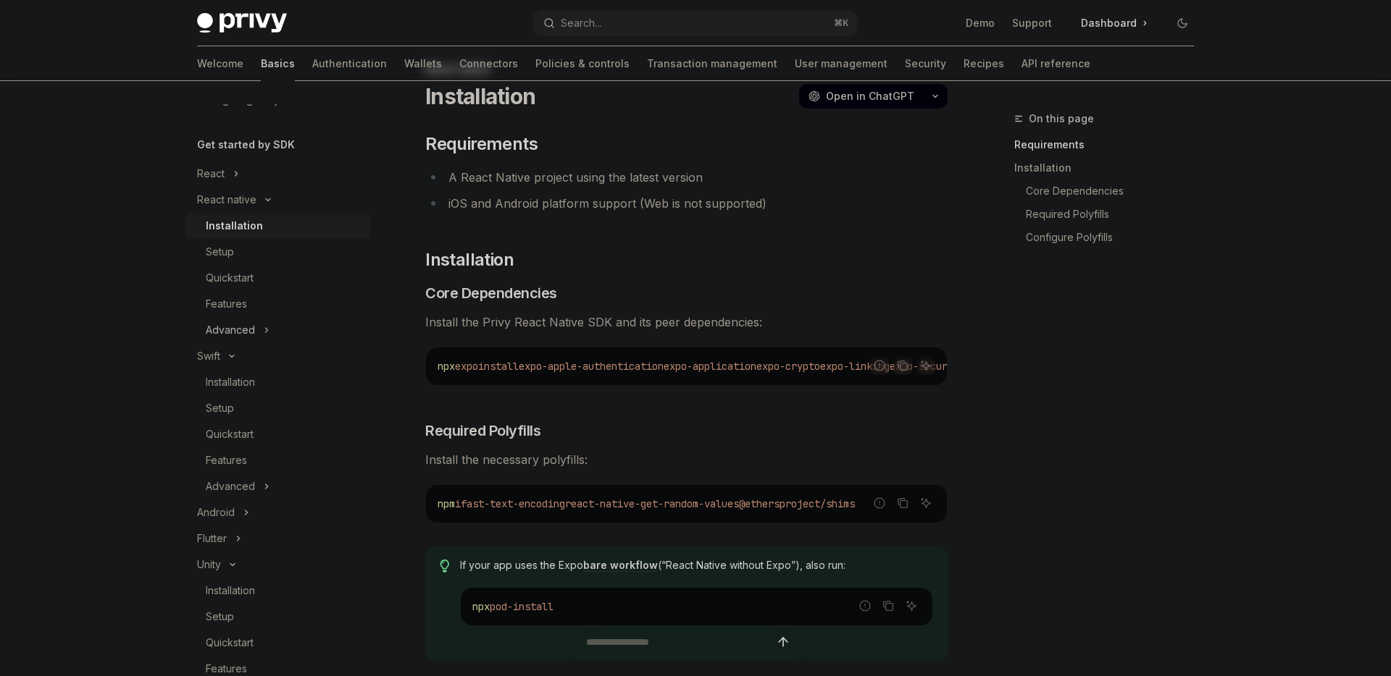
click at [230, 329] on div "Advanced" at bounding box center [230, 330] width 49 height 17
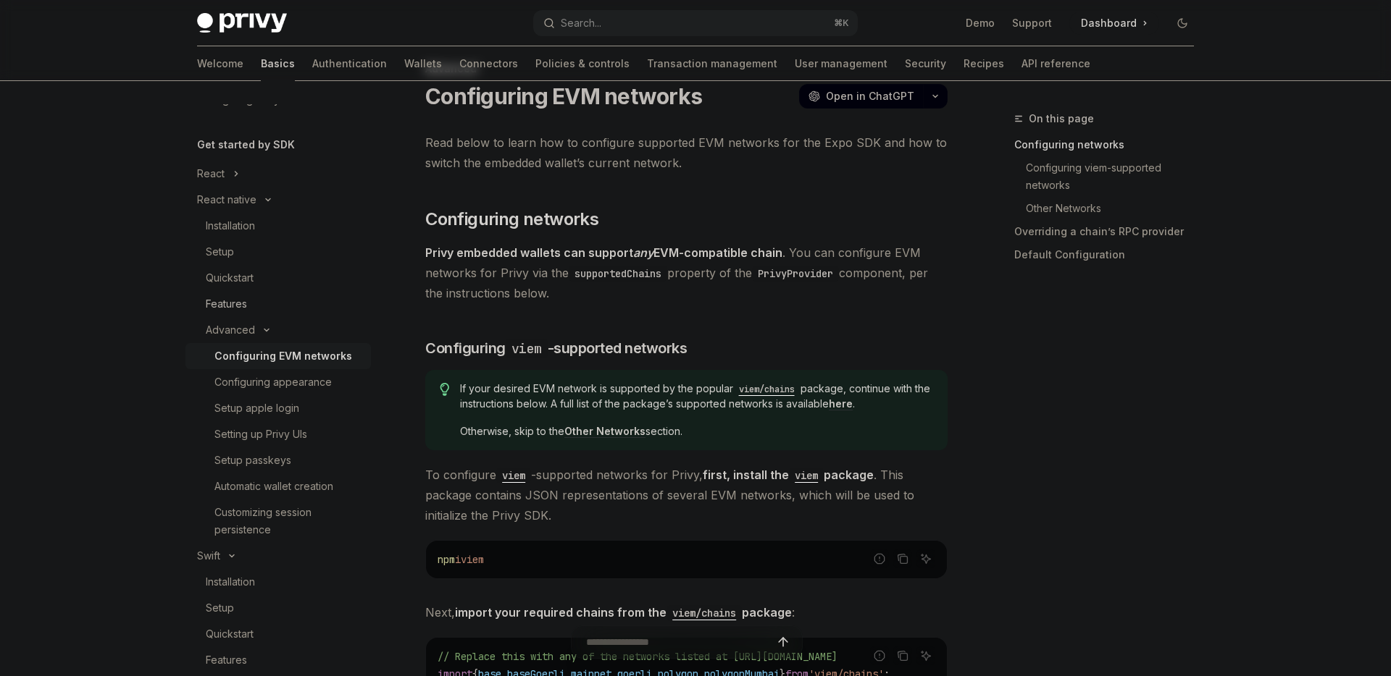
click at [243, 303] on div "Features" at bounding box center [226, 303] width 41 height 17
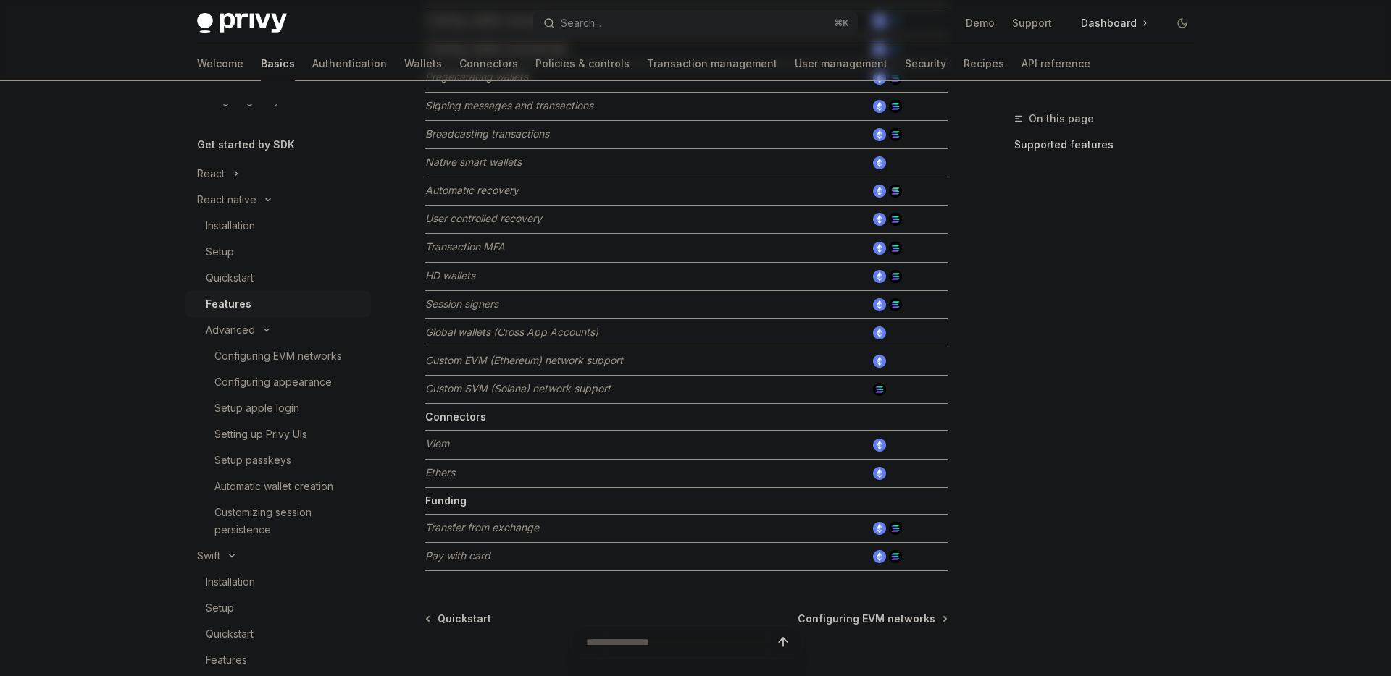
scroll to position [444, 0]
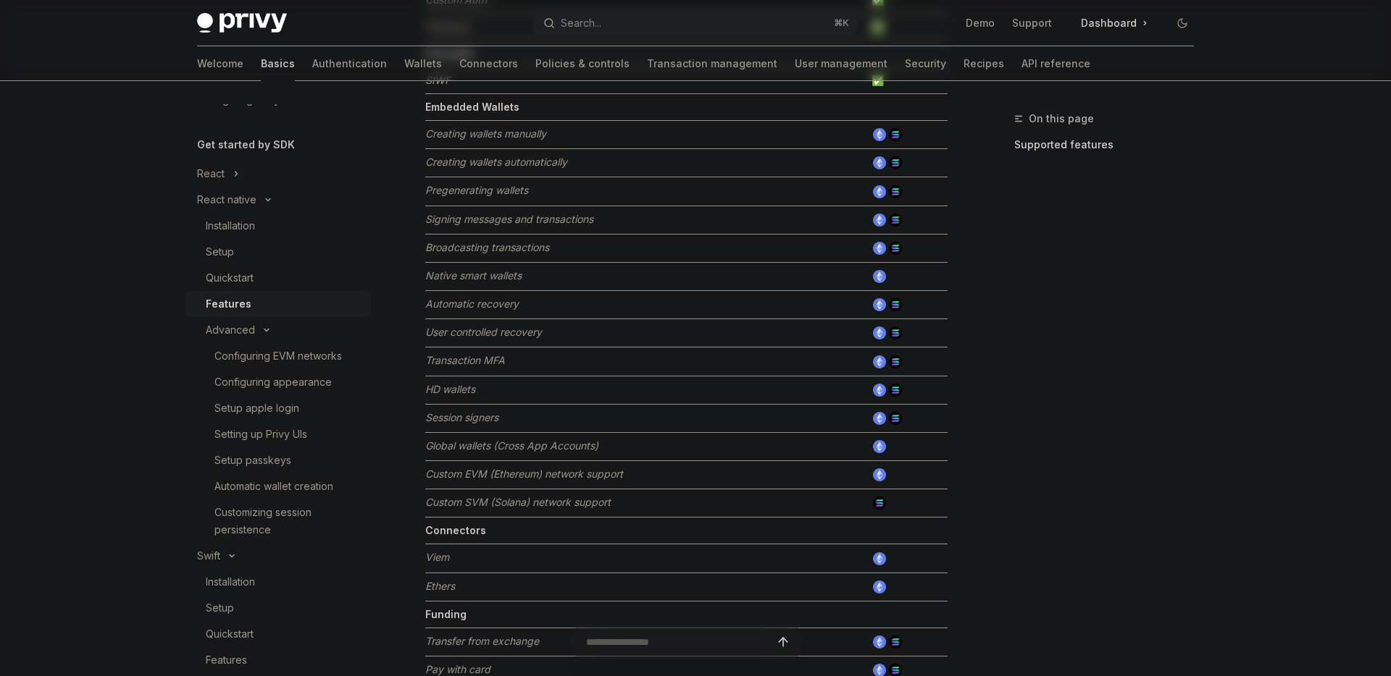
click at [994, 293] on div "On this page Supported features" at bounding box center [1095, 393] width 220 height 566
click at [901, 362] on img at bounding box center [895, 362] width 13 height 13
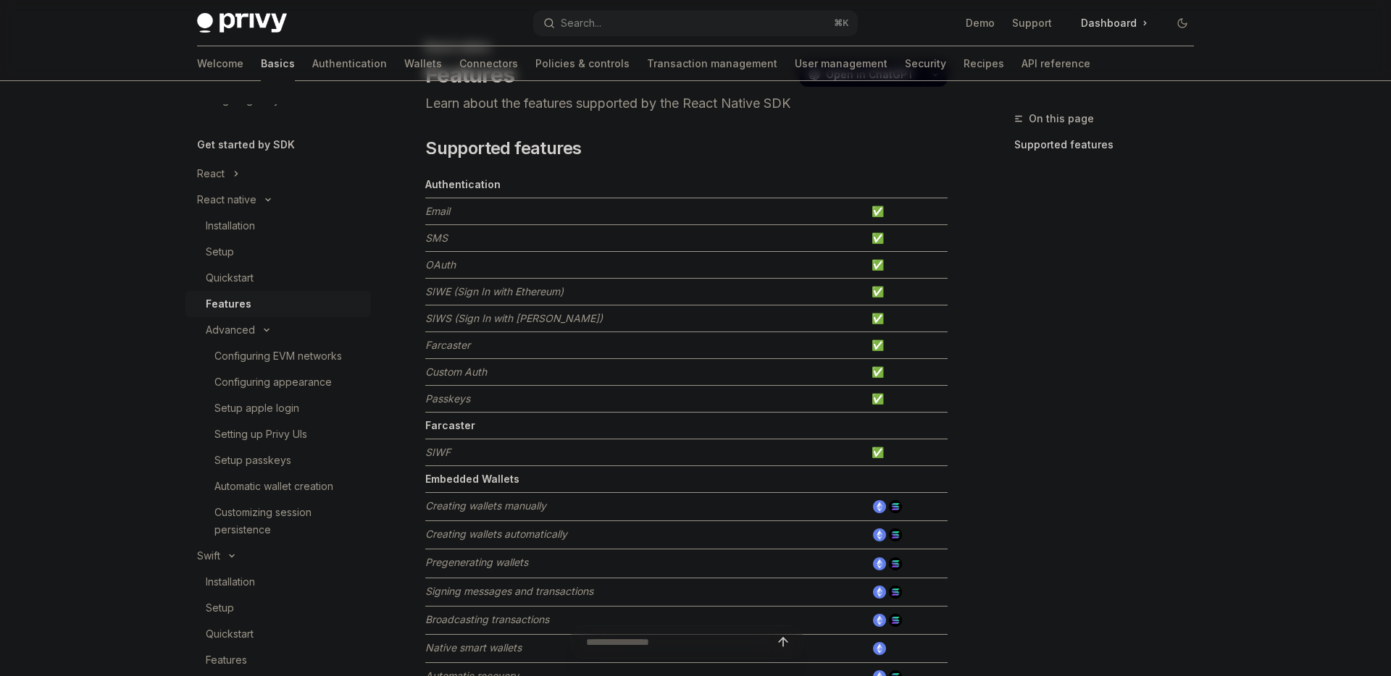
scroll to position [0, 0]
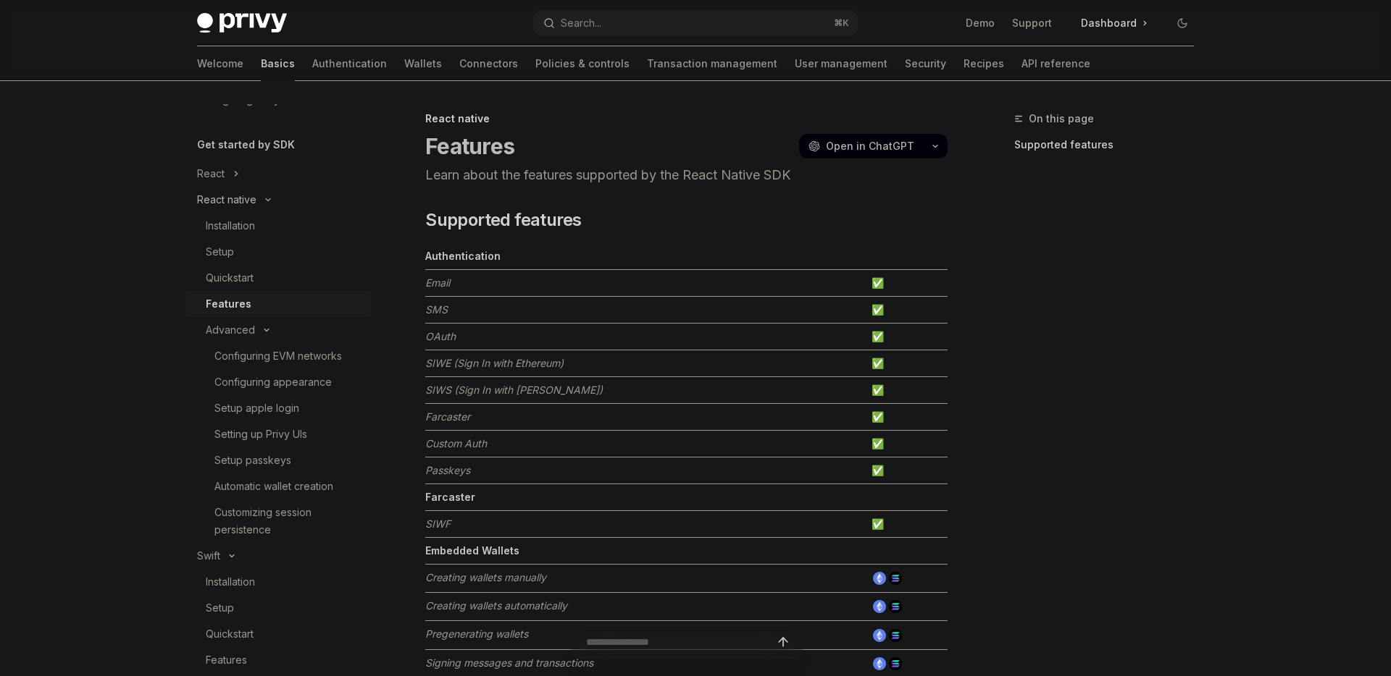
click at [266, 201] on icon "Toggle React native section" at bounding box center [267, 200] width 17 height 6
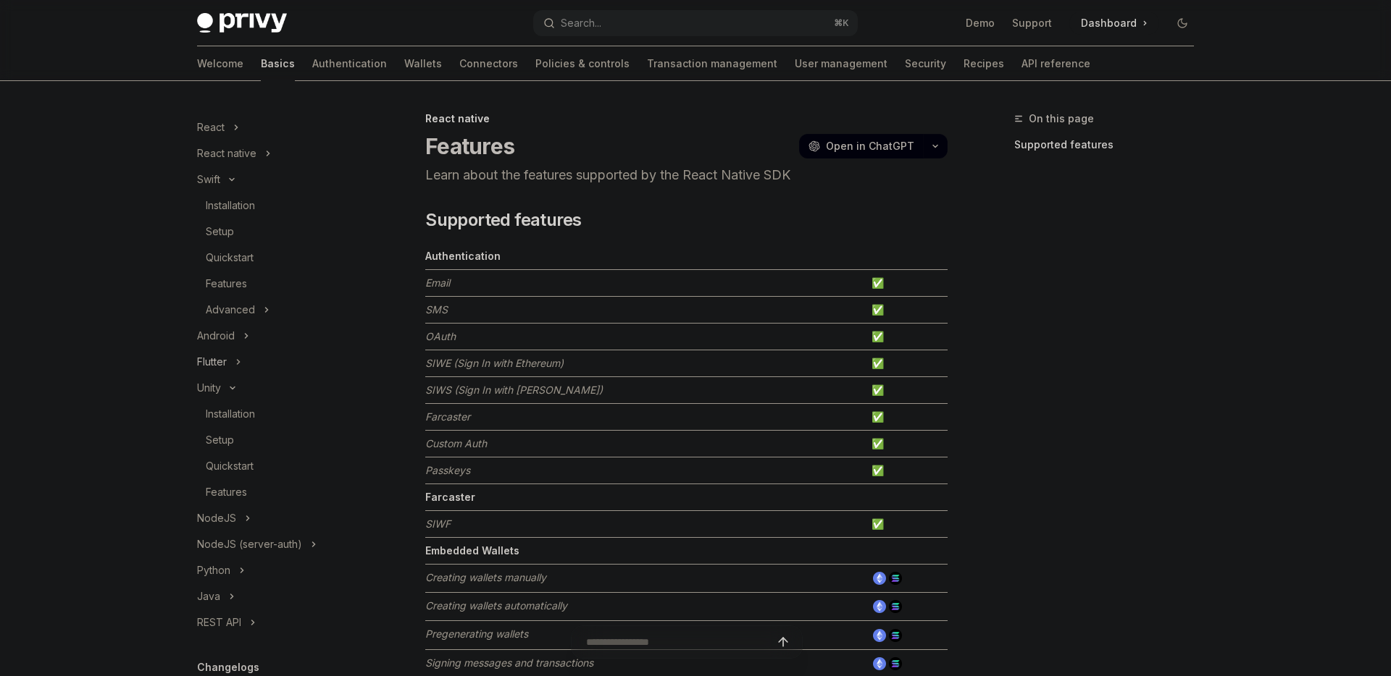
scroll to position [179, 0]
click at [233, 477] on div "Features" at bounding box center [226, 479] width 41 height 17
click at [230, 225] on button "React" at bounding box center [277, 222] width 185 height 26
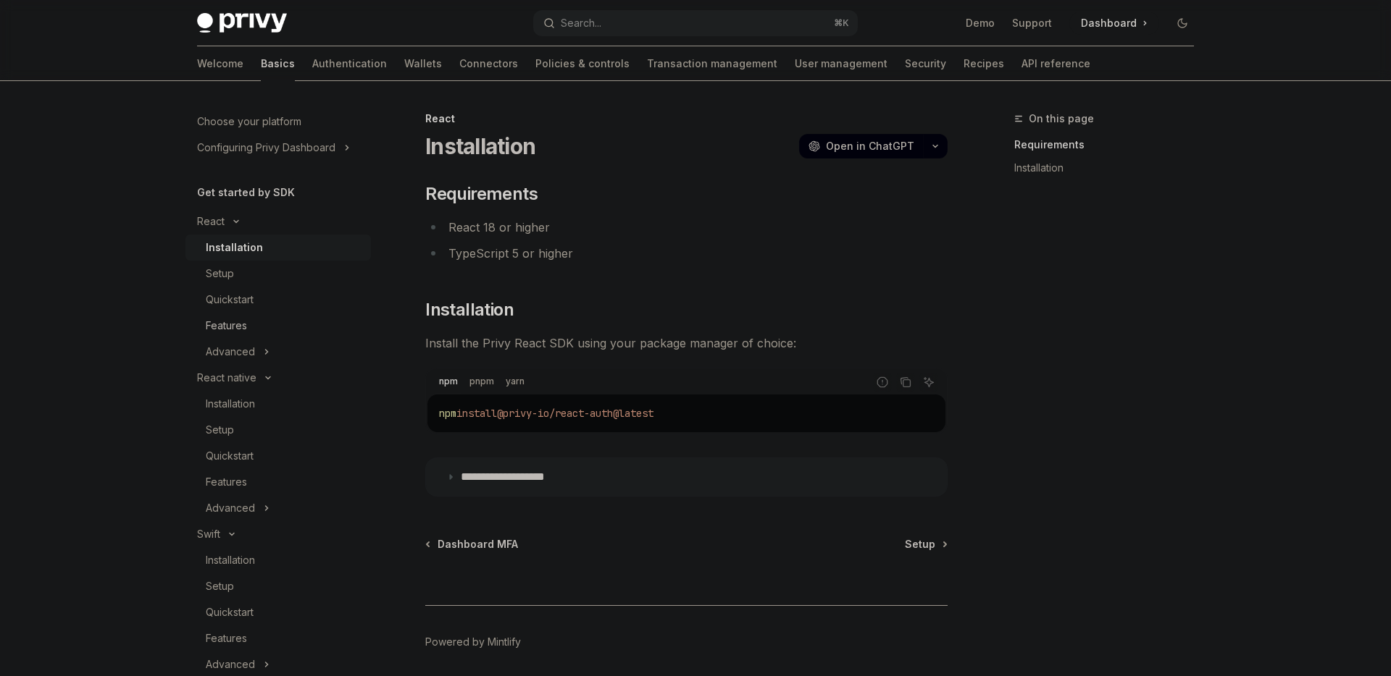
click at [236, 331] on div "Features" at bounding box center [226, 325] width 41 height 17
type textarea "*"
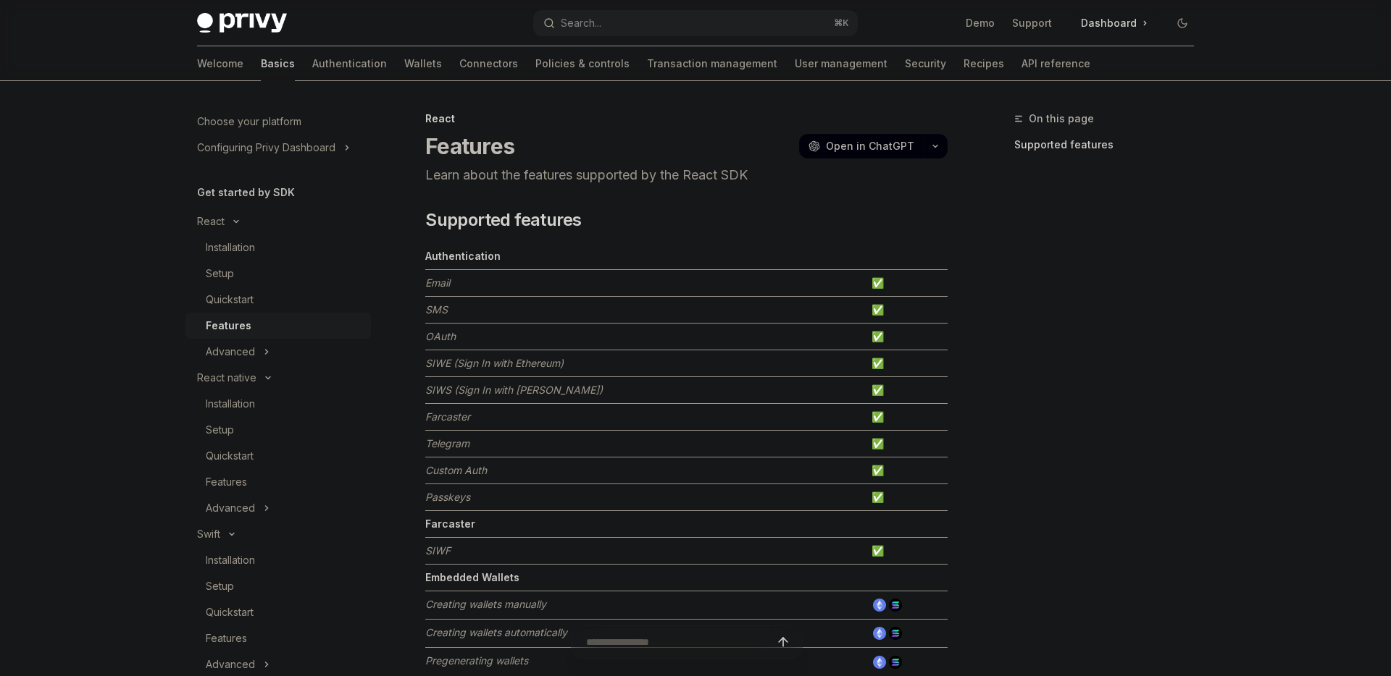
click at [1130, 400] on div "On this page Supported features" at bounding box center [1095, 393] width 220 height 566
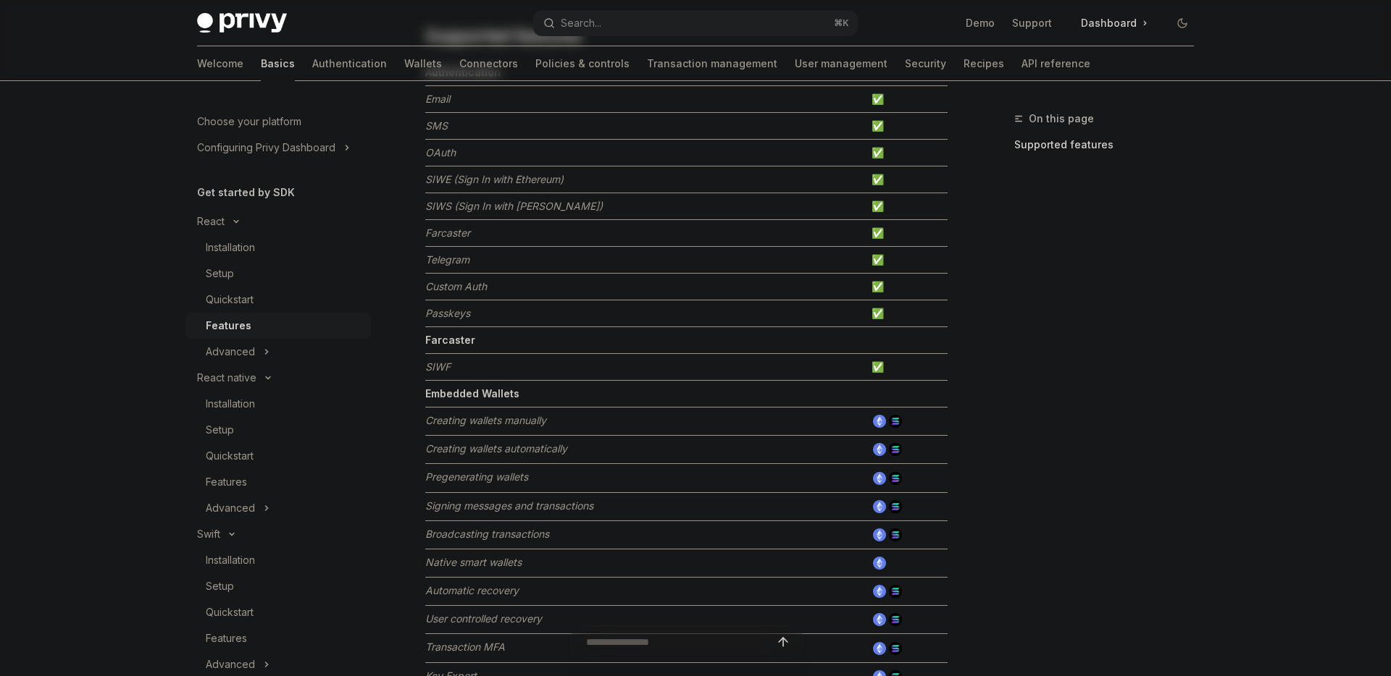
scroll to position [456, 0]
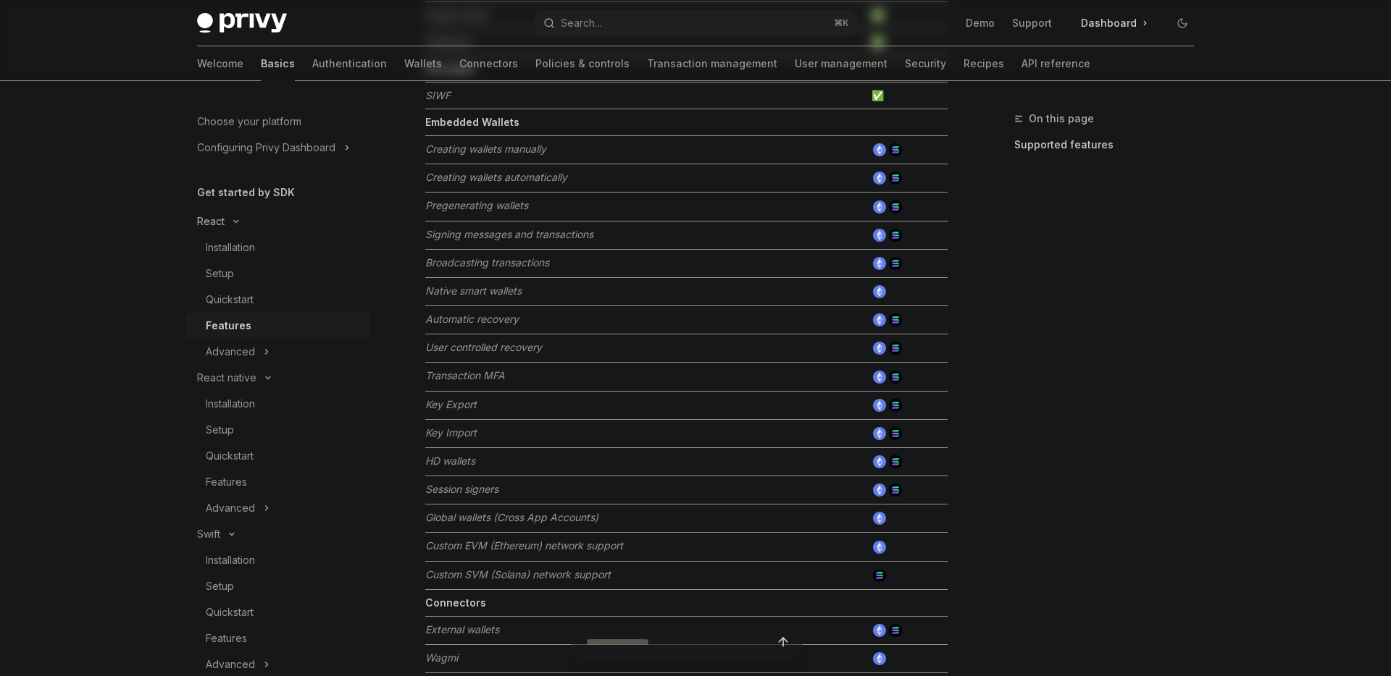
click at [240, 220] on icon "Toggle React section" at bounding box center [235, 222] width 17 height 6
click at [265, 251] on icon "Toggle React native section" at bounding box center [267, 251] width 17 height 6
click at [232, 280] on button "Swift" at bounding box center [277, 277] width 185 height 26
click at [232, 358] on button "Unity" at bounding box center [277, 355] width 185 height 26
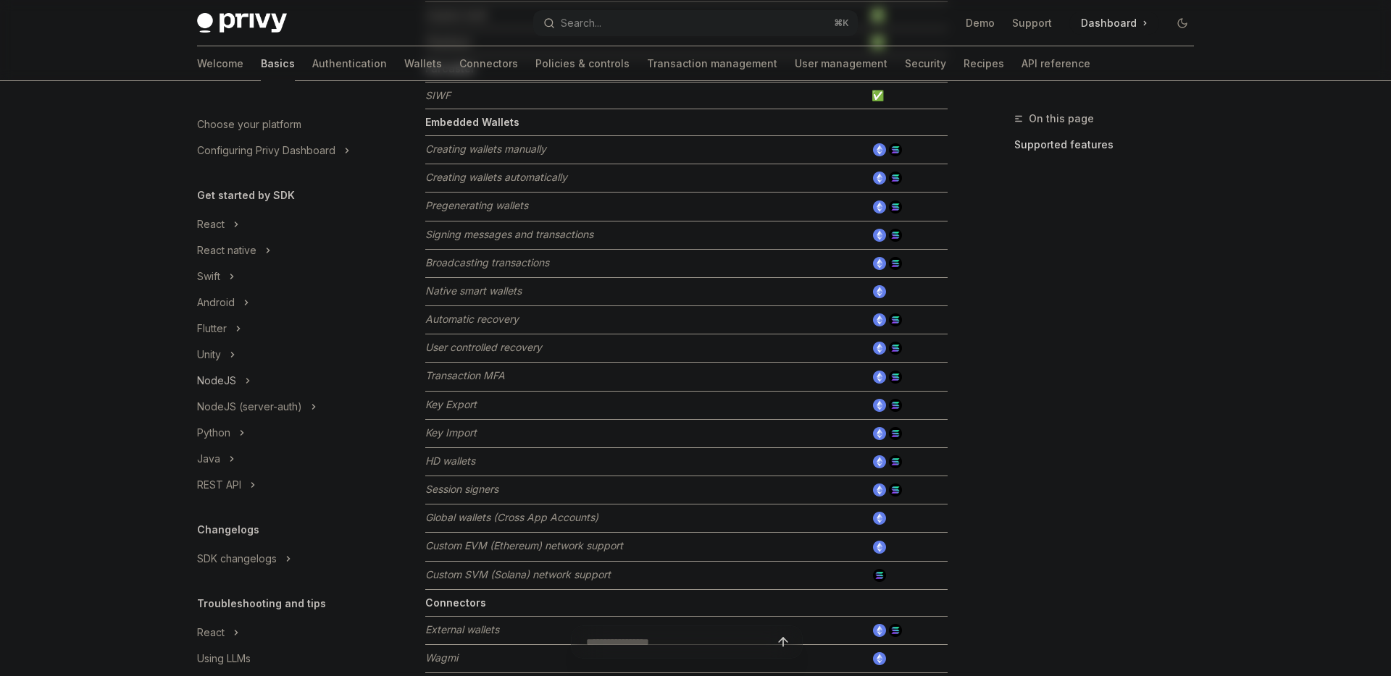
scroll to position [120, 0]
